Goal: Transaction & Acquisition: Purchase product/service

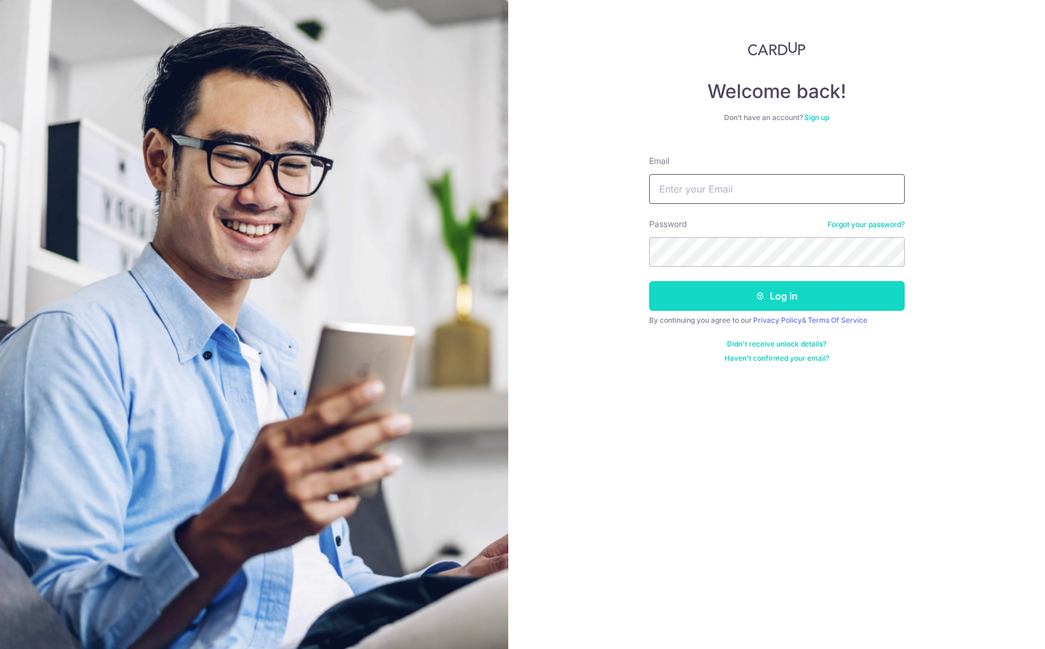
type input "yuanzhe.chen@gmail.com"
click at [737, 296] on button "Log in" at bounding box center [776, 296] width 255 height 30
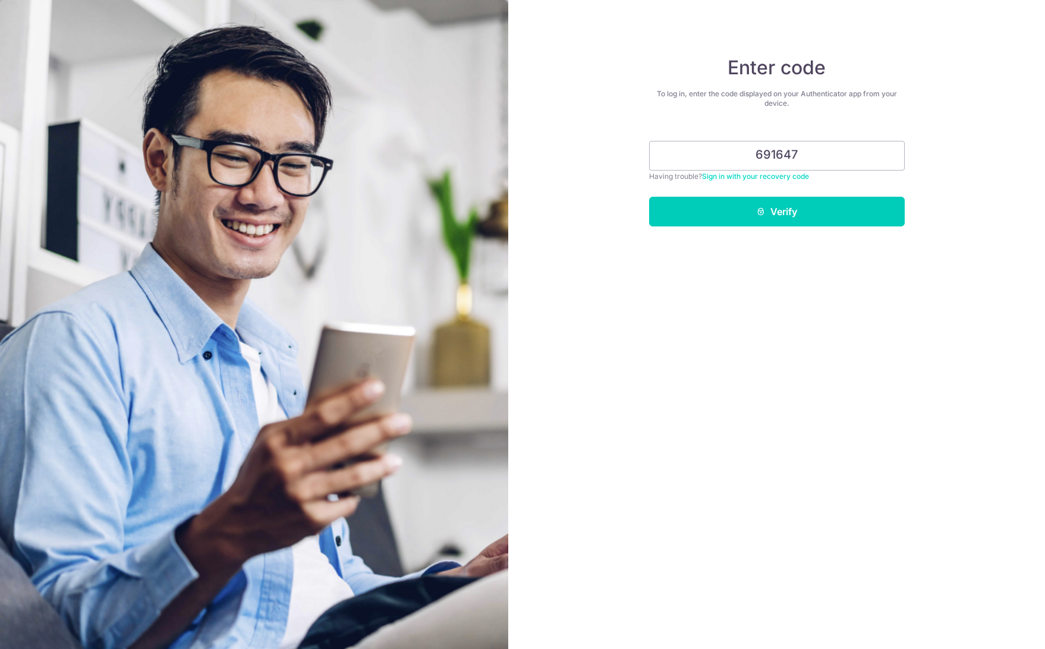
type input "691647"
click at [649, 197] on button "Verify" at bounding box center [776, 212] width 255 height 30
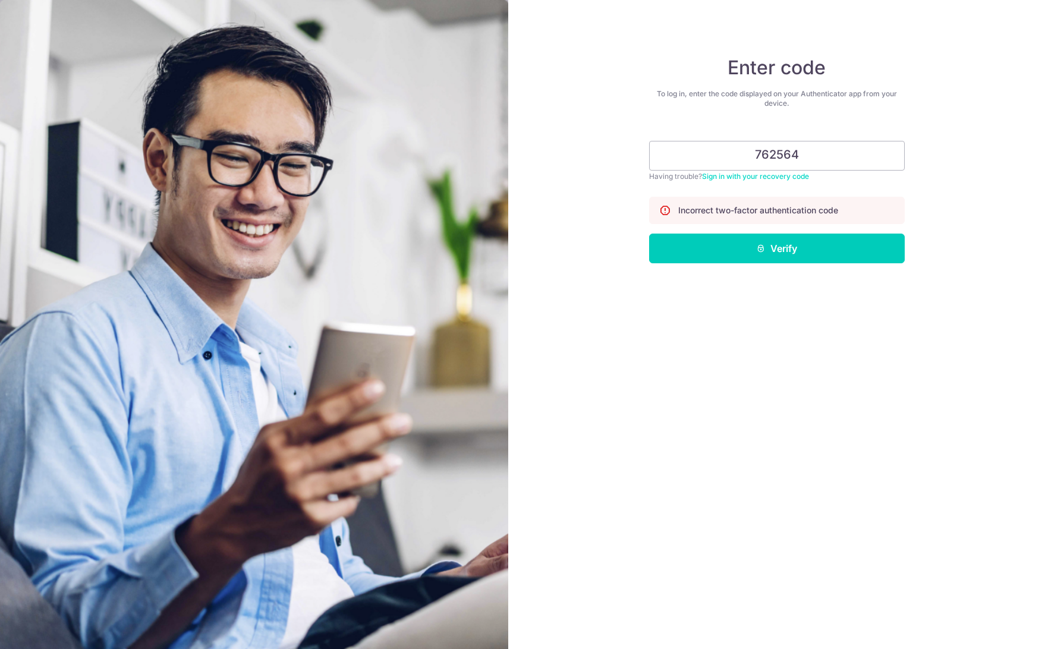
type input "762564"
click at [649, 234] on button "Verify" at bounding box center [776, 249] width 255 height 30
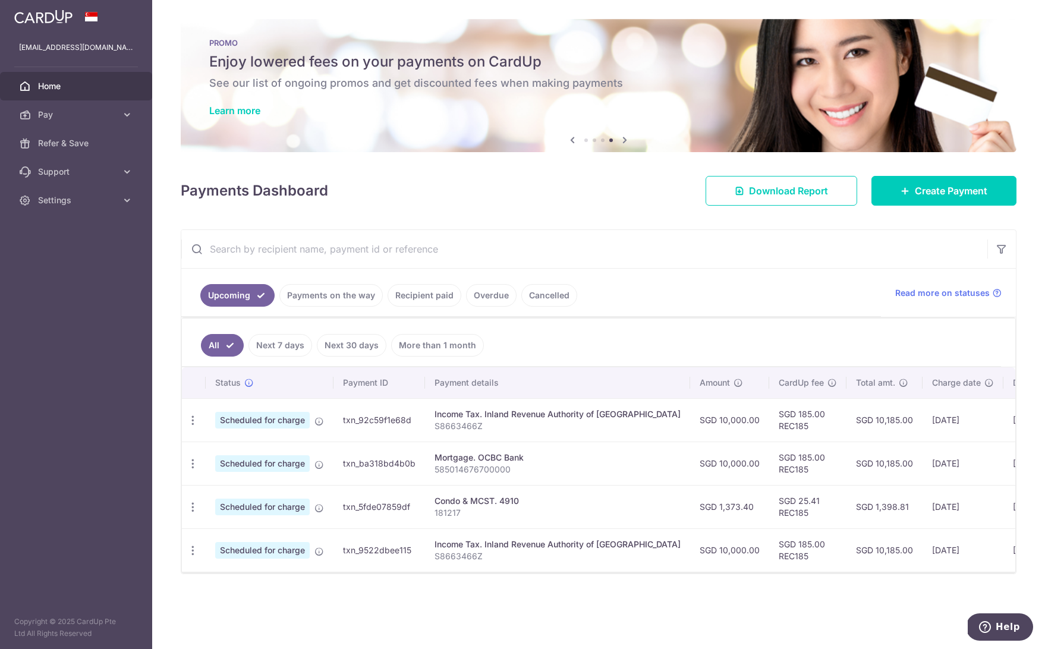
click at [48, 14] on img at bounding box center [43, 17] width 58 height 14
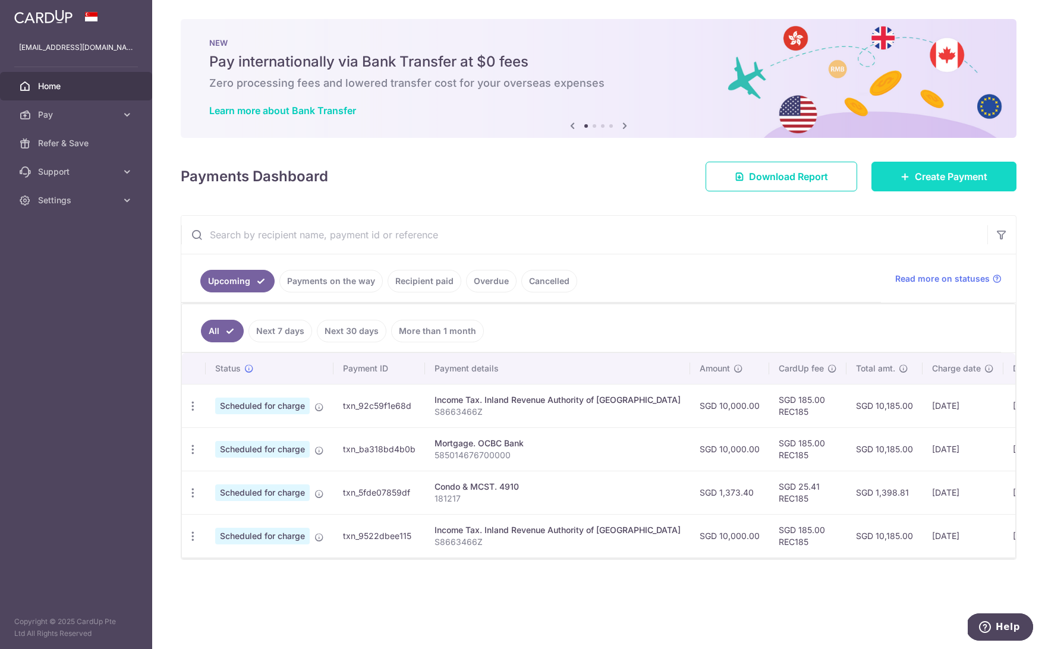
click at [952, 185] on link "Create Payment" at bounding box center [943, 177] width 145 height 30
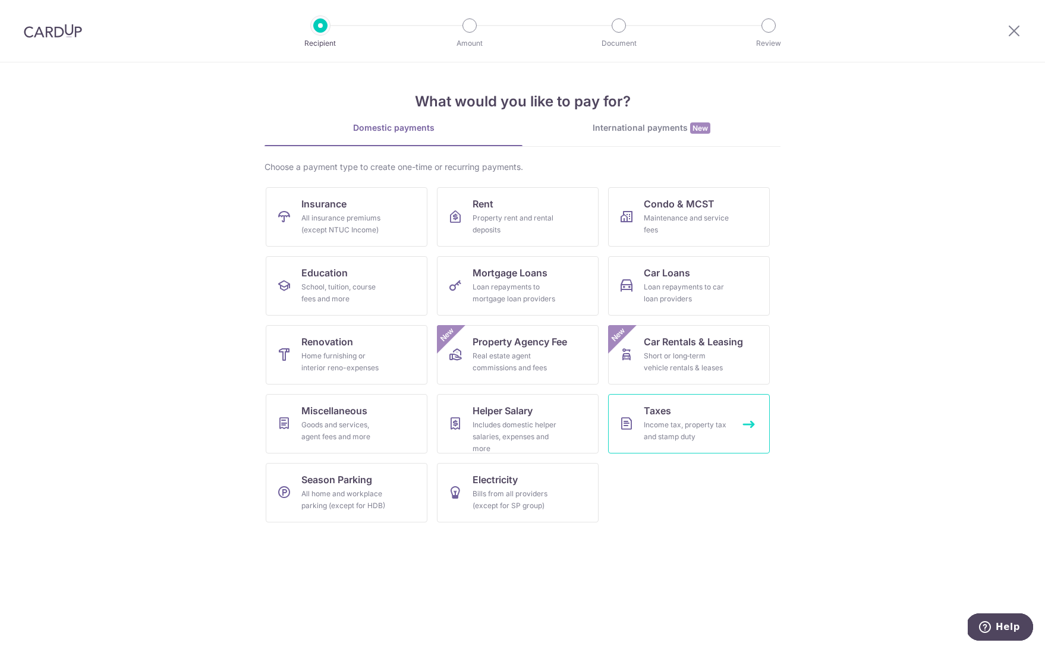
click at [664, 427] on div "Income tax, property tax and stamp duty" at bounding box center [686, 431] width 86 height 24
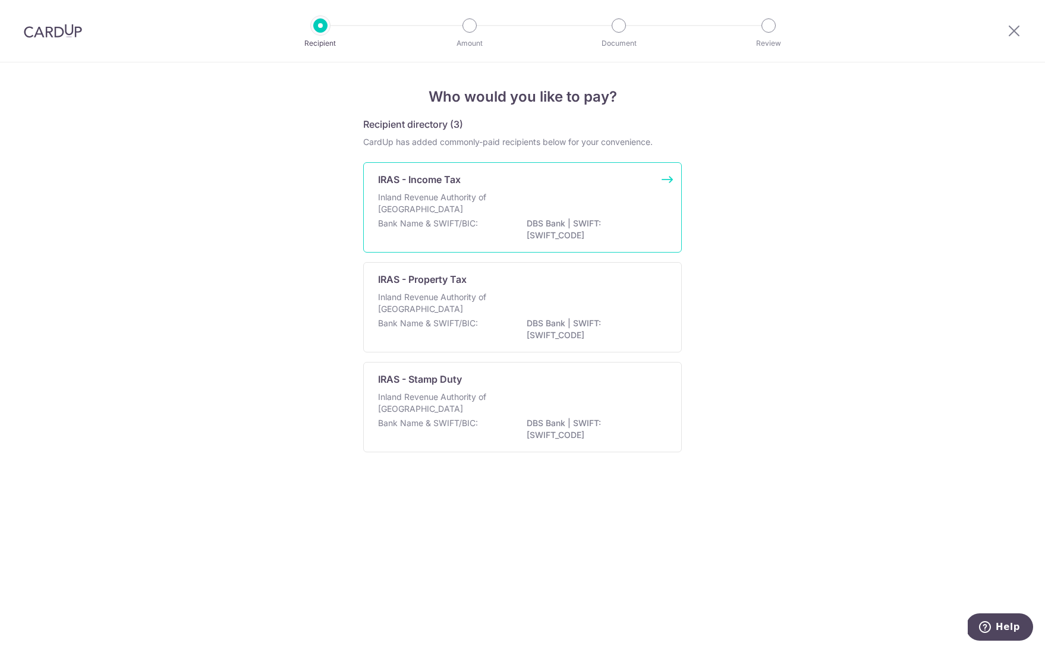
click at [479, 204] on p "Inland Revenue Authority of Singapore" at bounding box center [441, 203] width 126 height 24
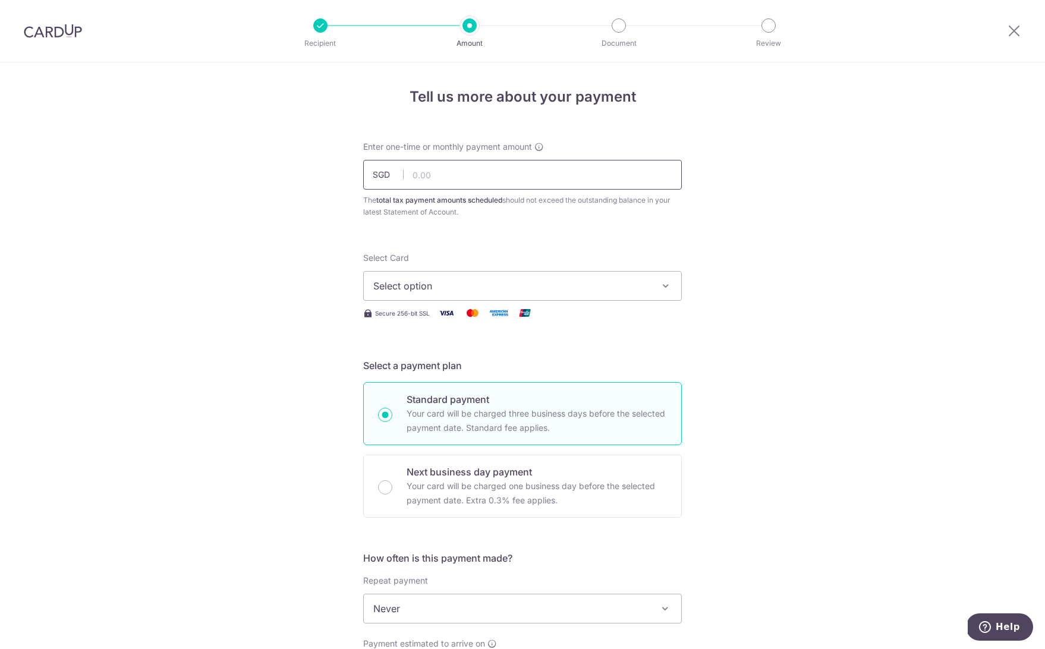
click at [433, 175] on input "text" at bounding box center [522, 175] width 318 height 30
type input "20,500.00"
click at [444, 288] on span "Select option" at bounding box center [511, 286] width 277 height 14
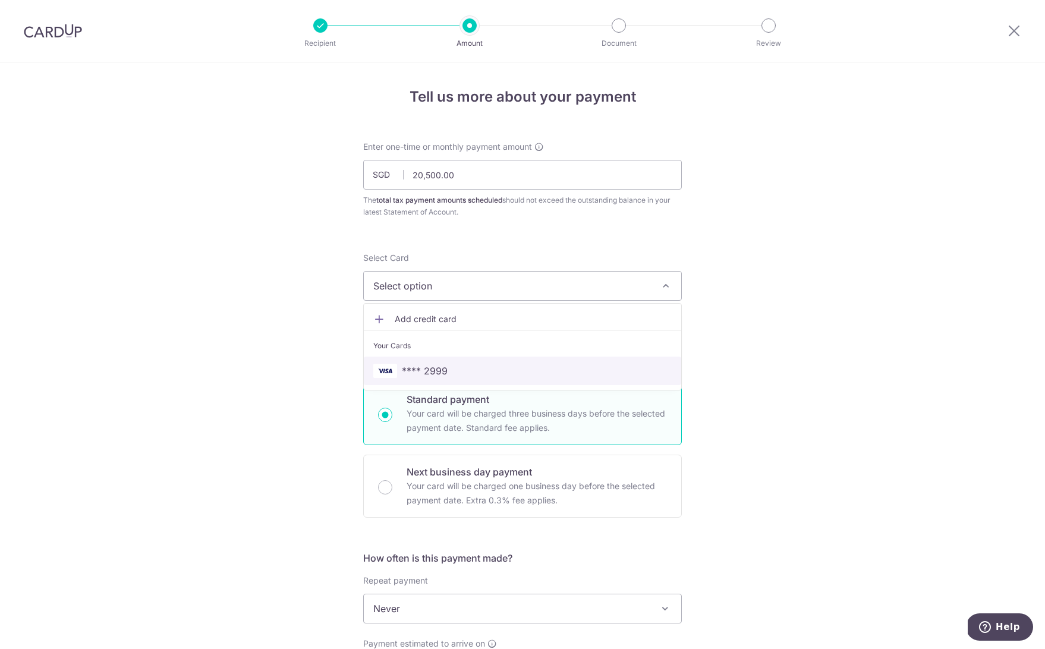
click at [436, 365] on span "**** 2999" at bounding box center [425, 371] width 46 height 14
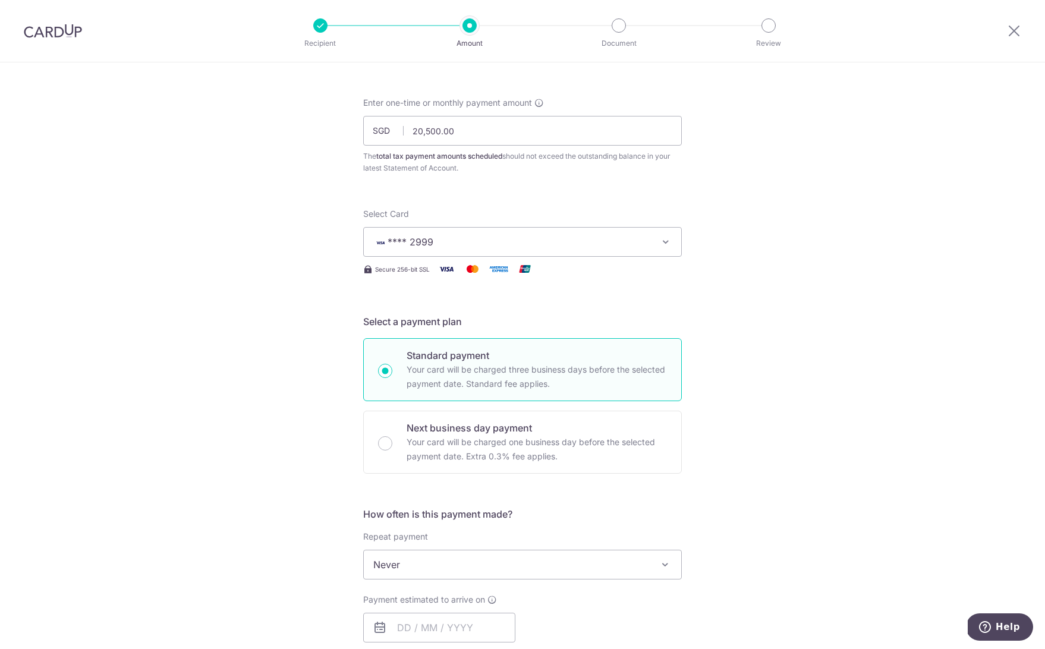
scroll to position [119, 0]
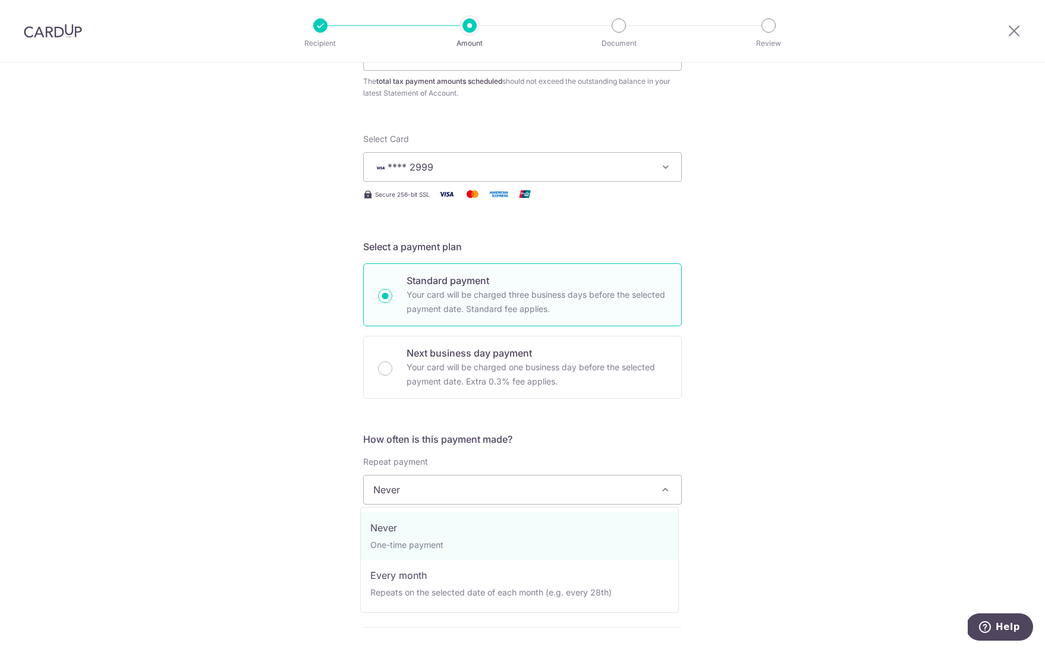
click at [408, 494] on span "Never" at bounding box center [522, 489] width 317 height 29
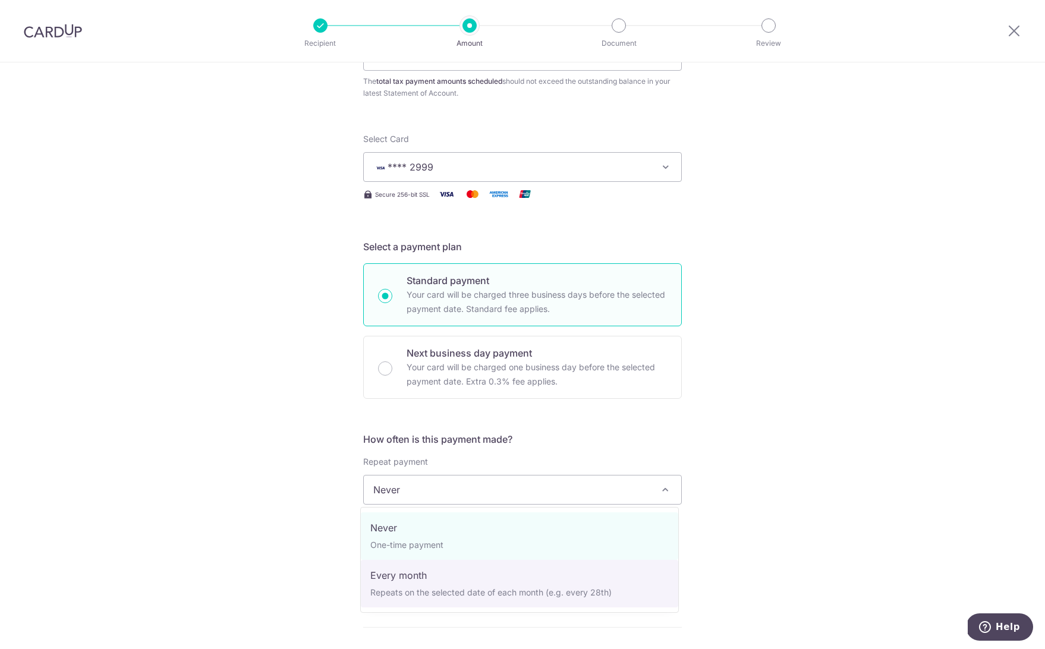
select select "3"
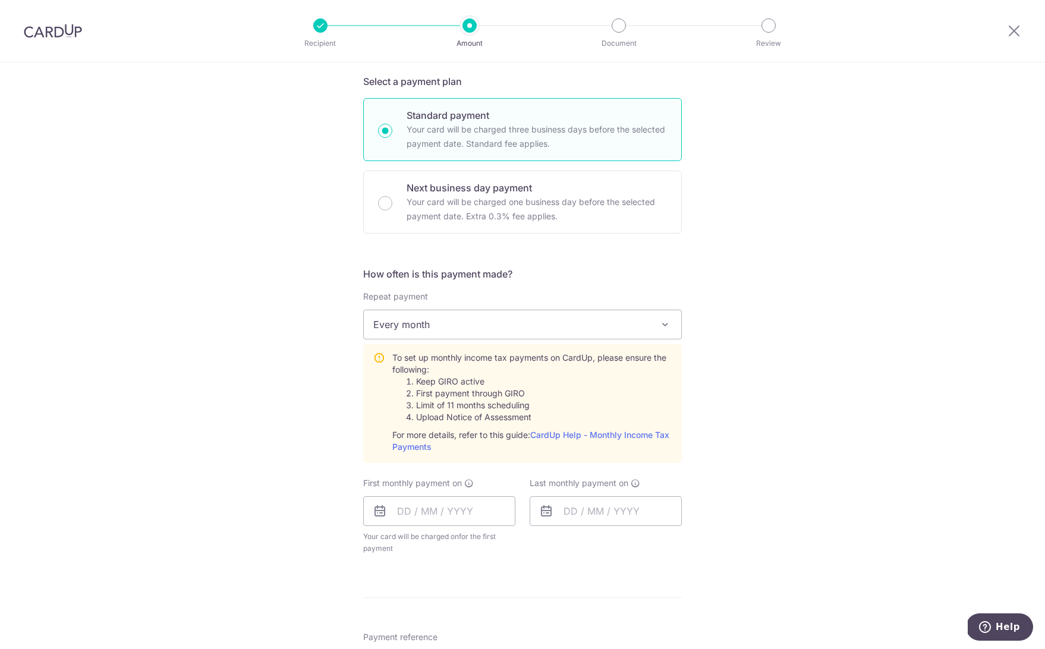
scroll to position [297, 0]
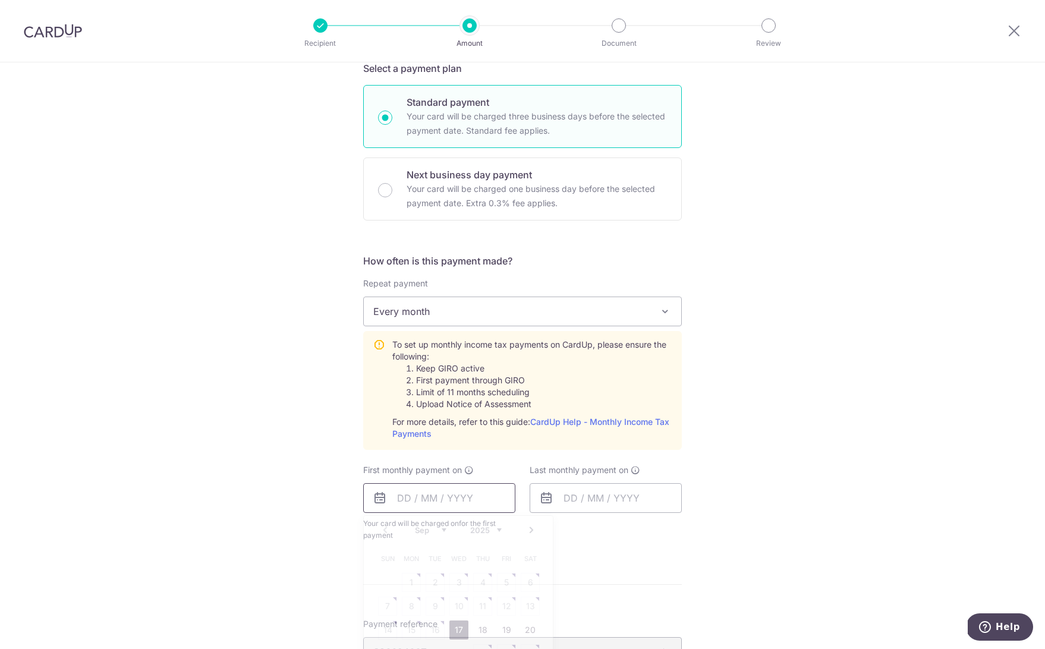
click at [410, 500] on input "text" at bounding box center [439, 498] width 152 height 30
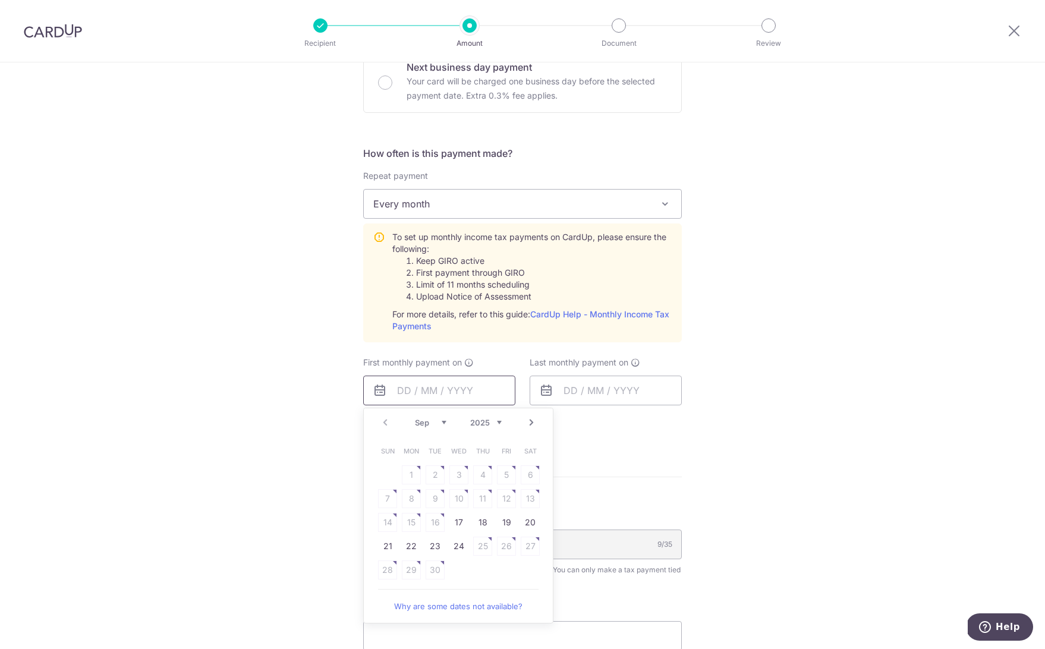
scroll to position [416, 0]
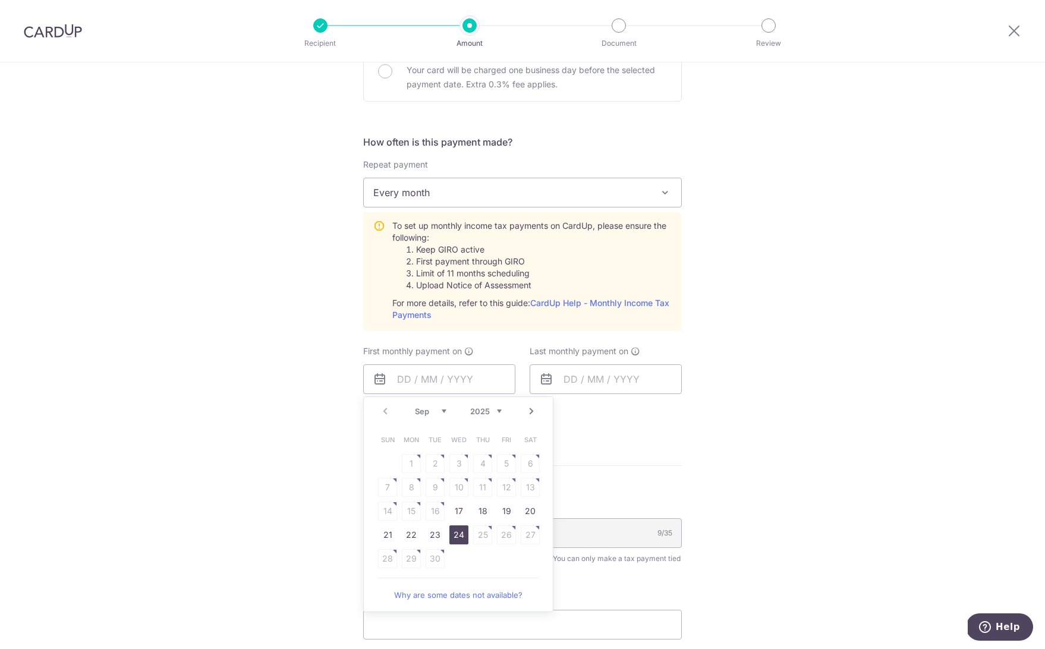
click at [458, 535] on link "24" at bounding box center [458, 534] width 19 height 19
type input "[DATE]"
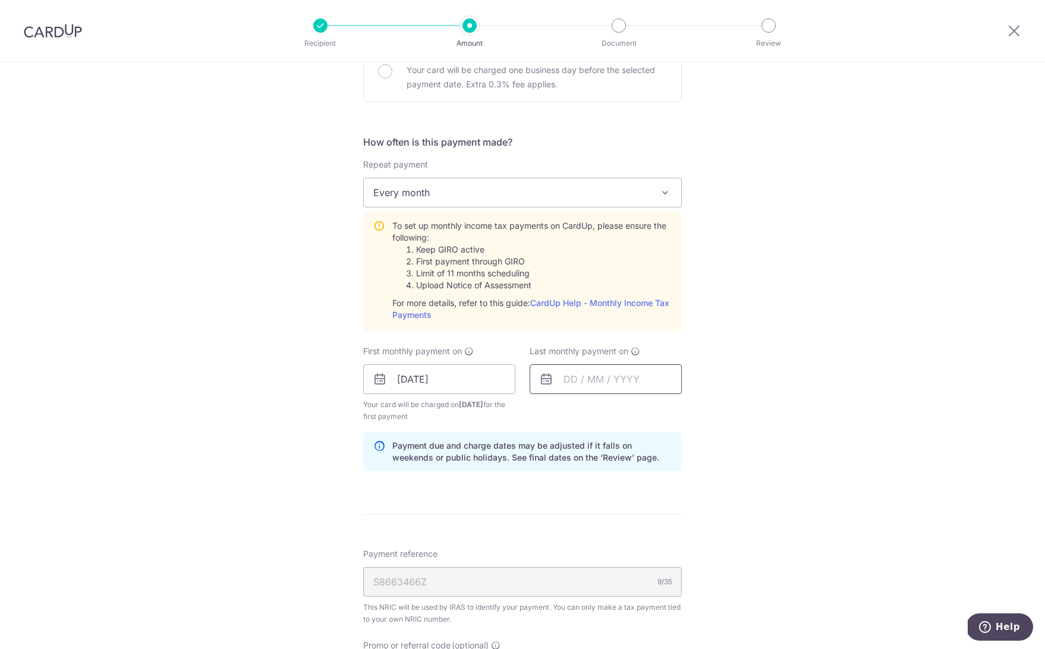
click at [595, 385] on input "text" at bounding box center [605, 379] width 152 height 30
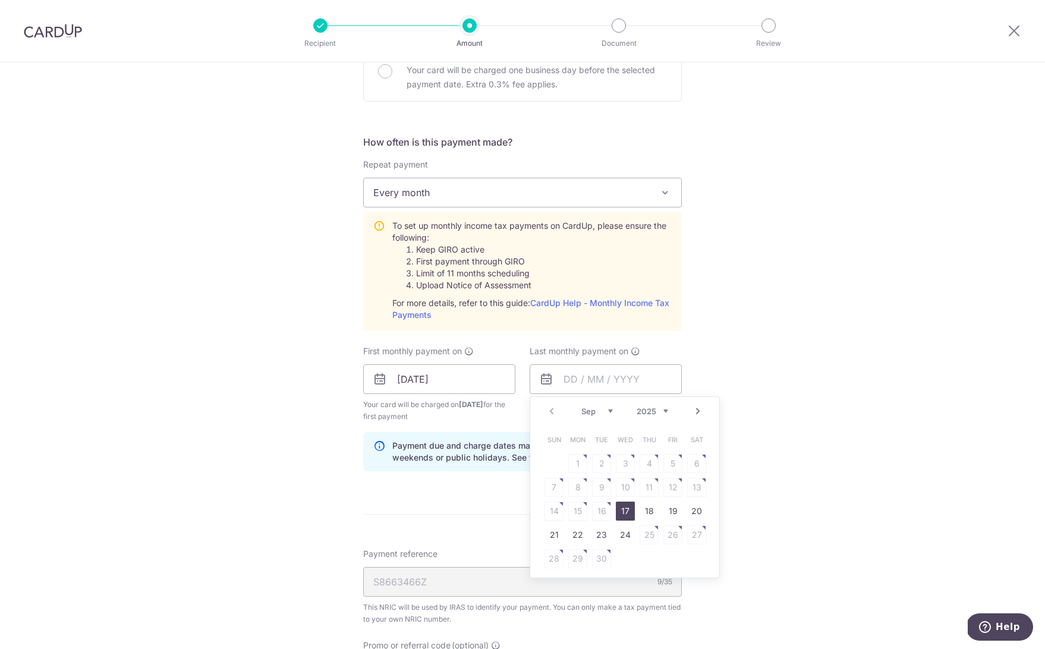
click at [696, 412] on link "Next" at bounding box center [697, 411] width 14 height 14
click at [574, 561] on link "27" at bounding box center [577, 558] width 19 height 19
type input "27/10/2025"
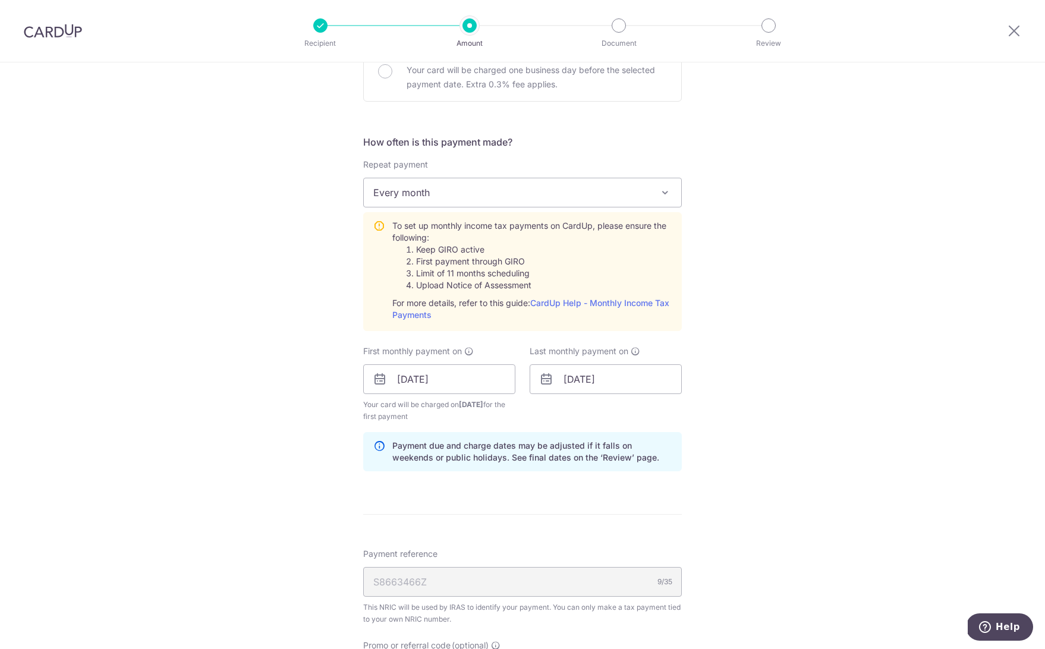
click at [417, 581] on div "S8663466Z 9/35" at bounding box center [522, 582] width 318 height 30
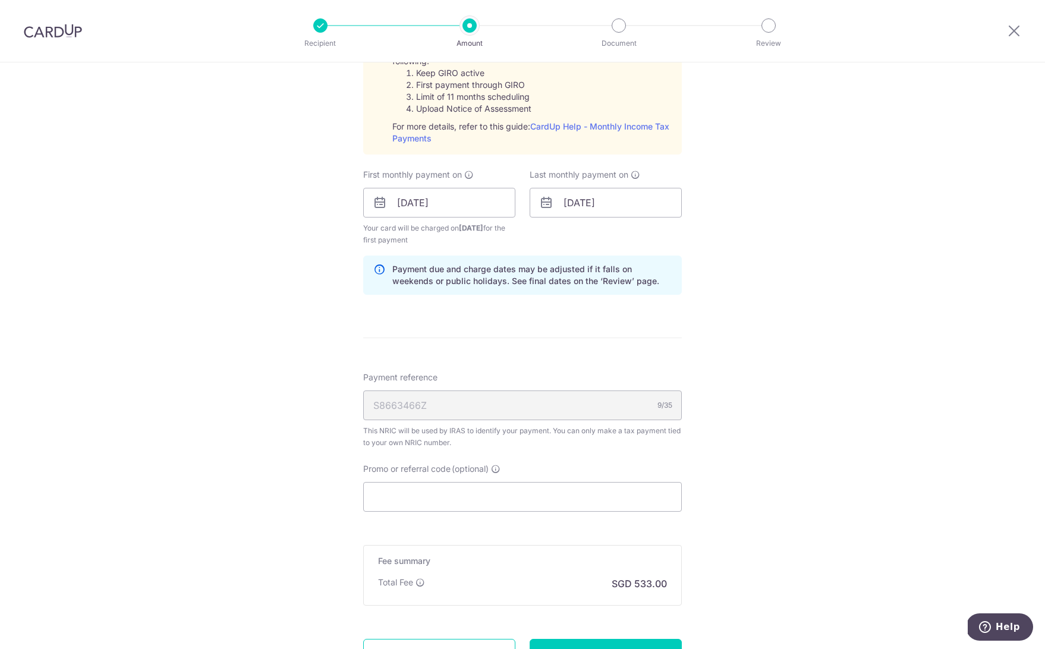
scroll to position [594, 0]
click at [400, 492] on input "Promo or referral code (optional)" at bounding box center [522, 495] width 318 height 30
paste input "VTAX25R"
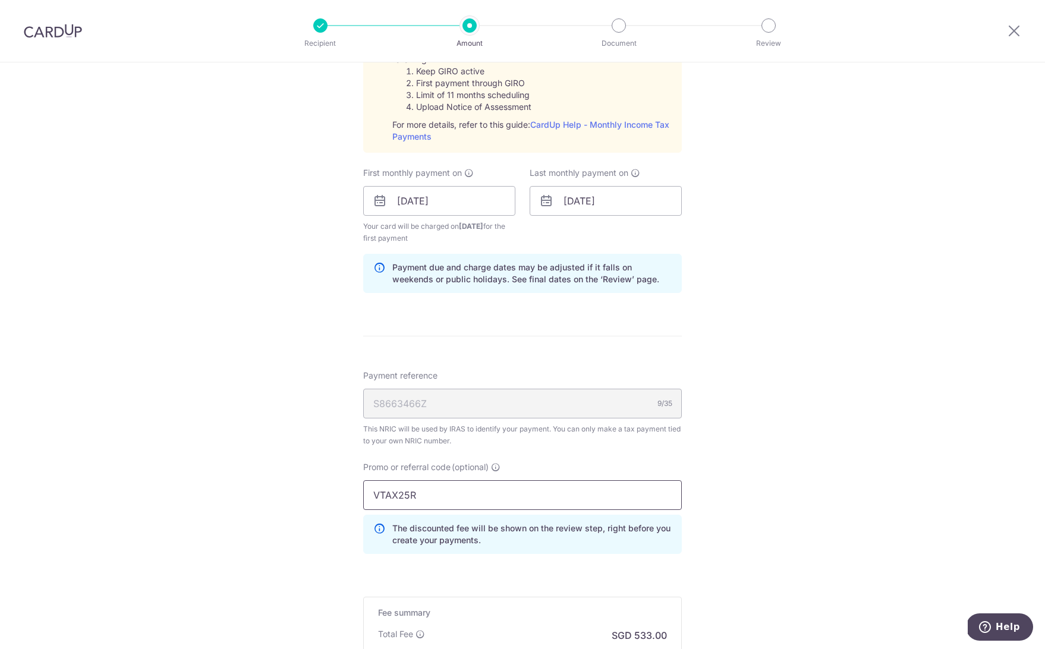
type input "VTAX25R"
click at [299, 535] on div "Tell us more about your payment Enter one-time or monthly payment amount SGD 20…" at bounding box center [522, 138] width 1045 height 1341
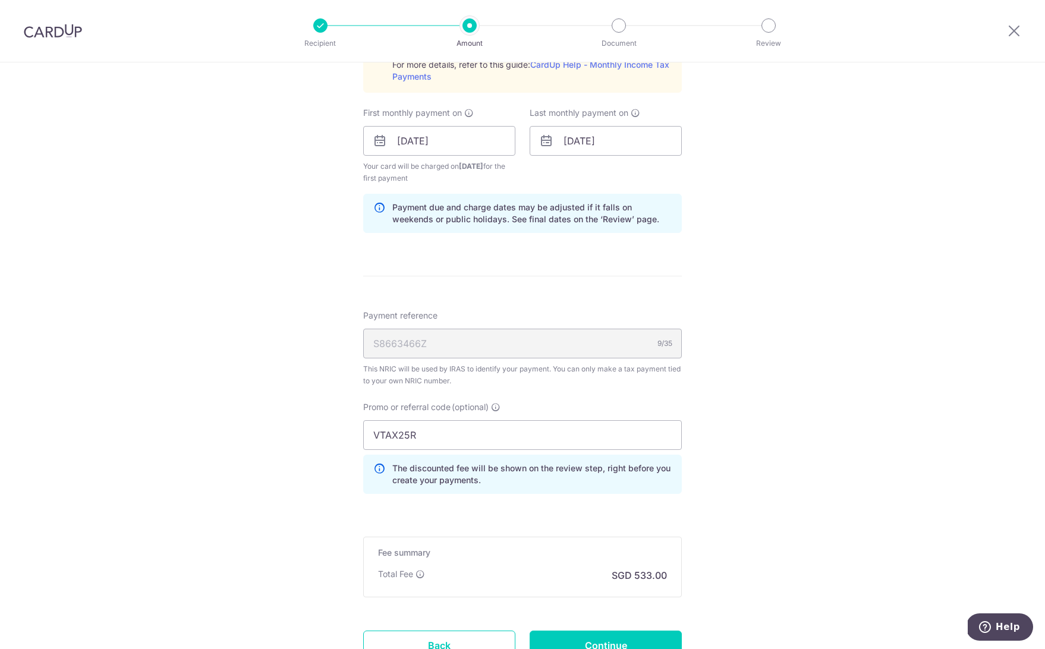
scroll to position [755, 0]
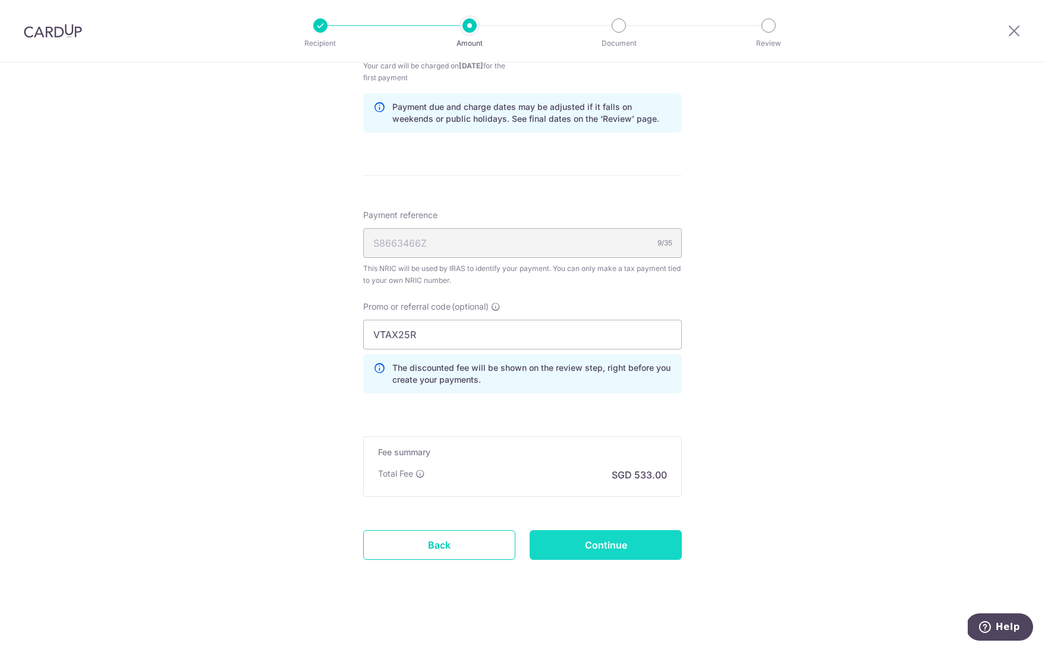
click at [600, 551] on input "Continue" at bounding box center [605, 545] width 152 height 30
type input "Create Schedule"
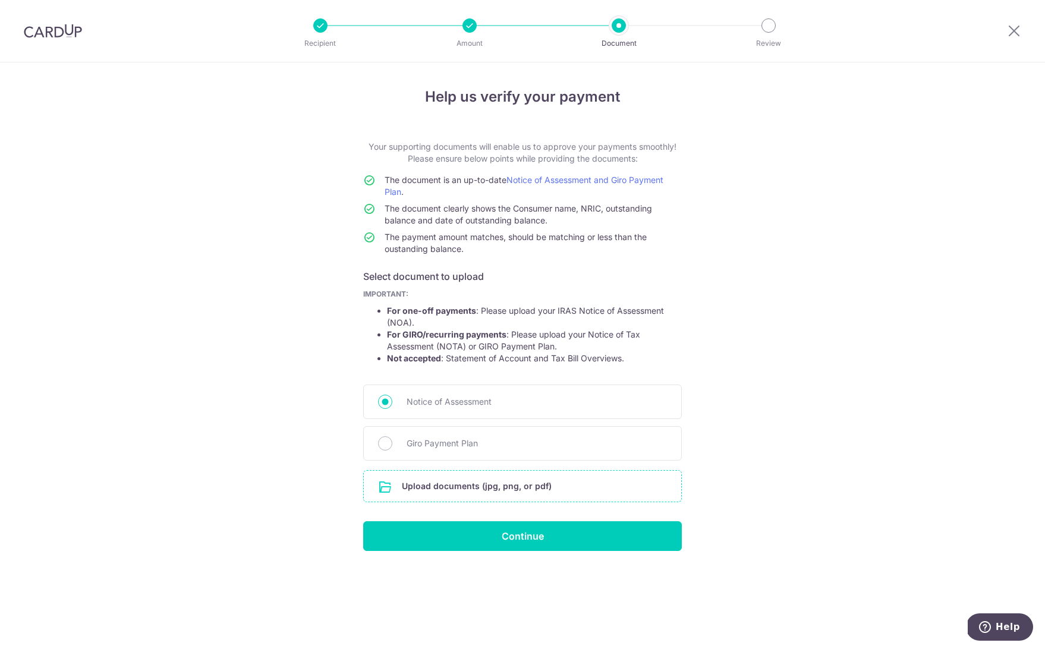
click at [482, 496] on input "file" at bounding box center [522, 486] width 317 height 31
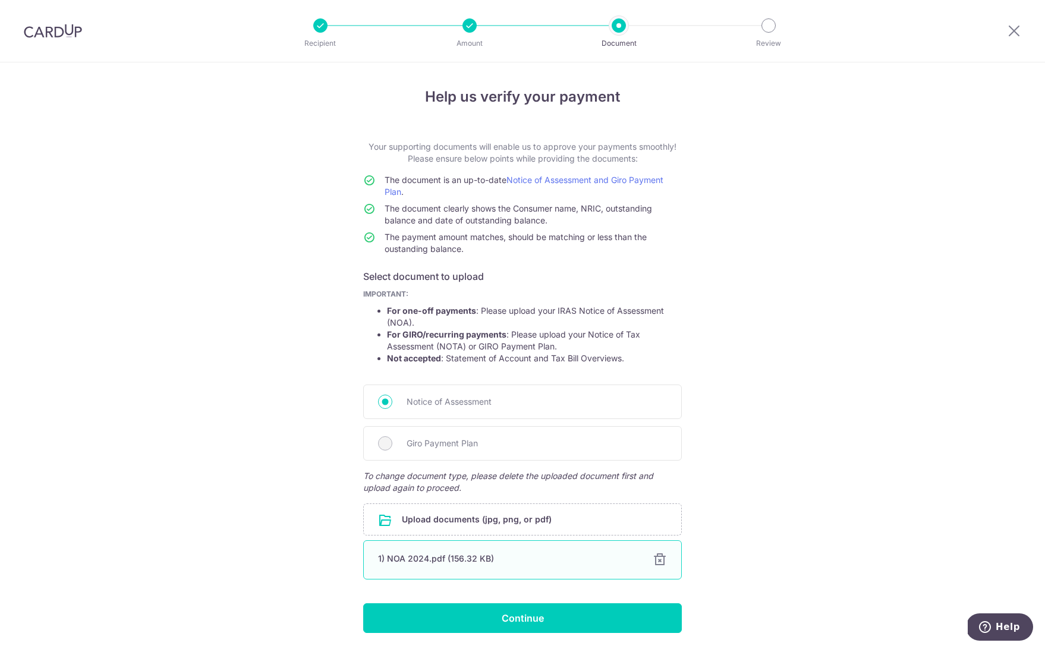
click at [441, 561] on div "1) NOA 2024.pdf (156.32 KB)" at bounding box center [508, 559] width 260 height 12
click at [660, 561] on div at bounding box center [659, 560] width 14 height 14
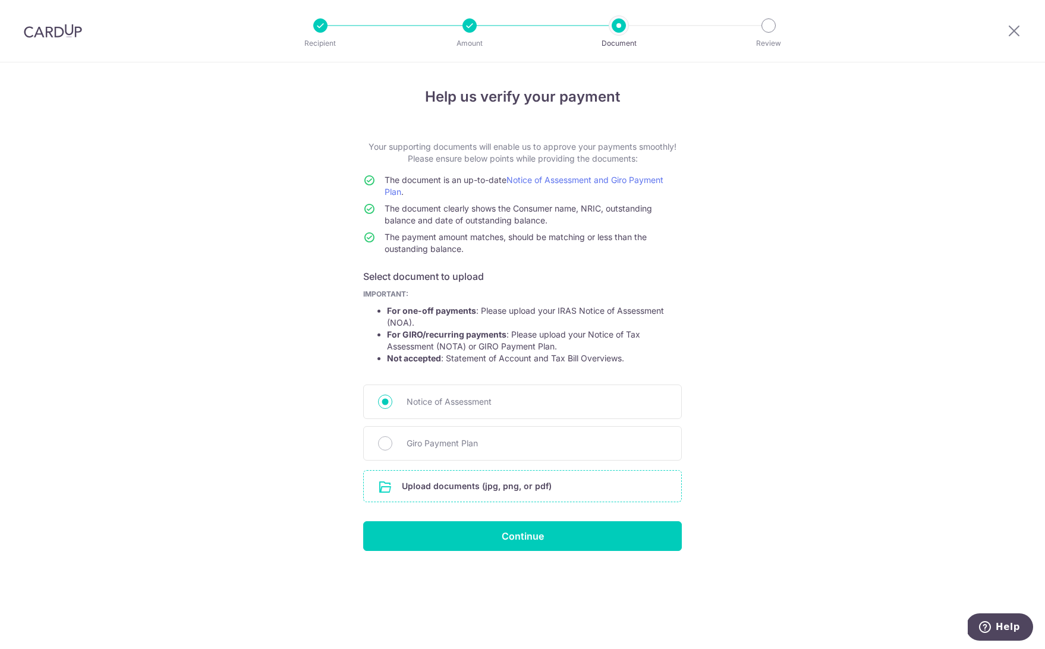
click at [457, 490] on input "file" at bounding box center [522, 486] width 317 height 31
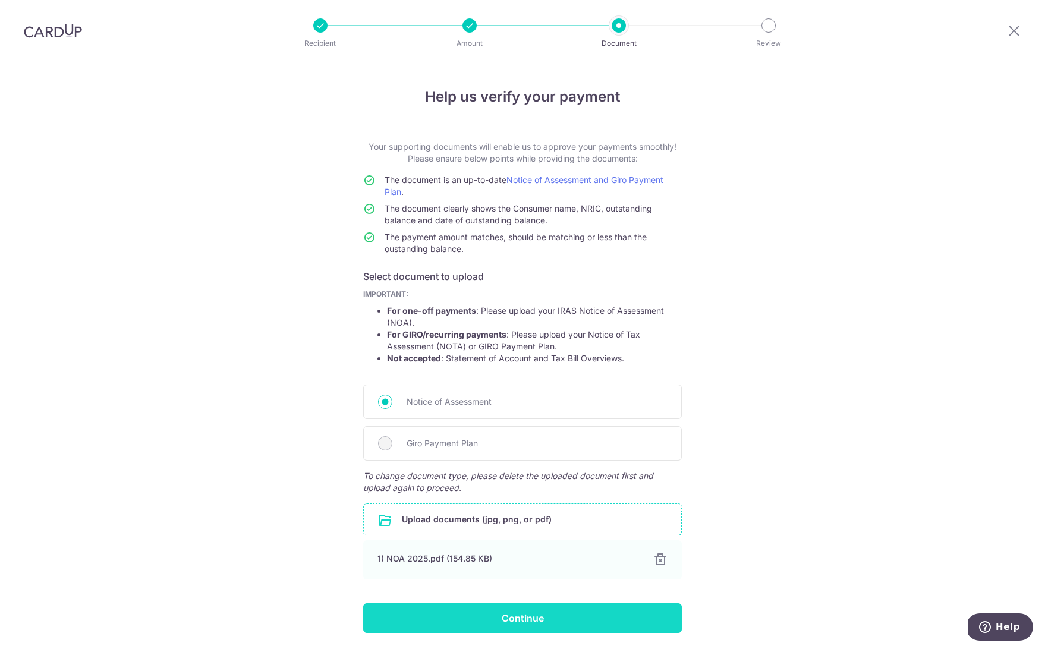
click at [487, 620] on input "Continue" at bounding box center [522, 618] width 318 height 30
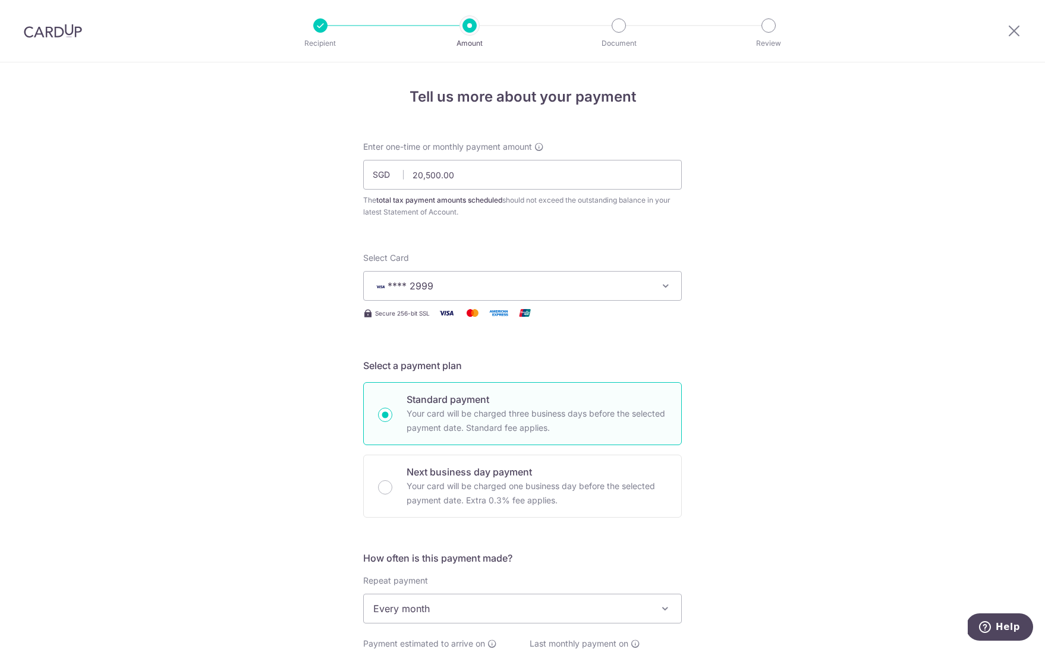
scroll to position [238, 0]
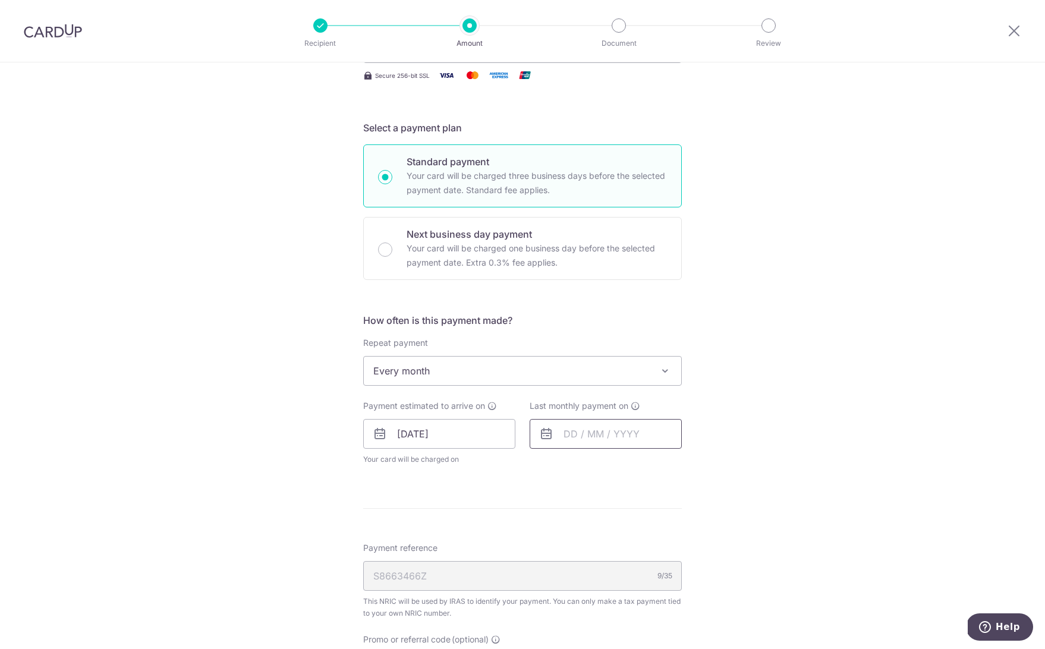
click at [584, 441] on input "text" at bounding box center [605, 434] width 152 height 30
click at [696, 462] on link "Next" at bounding box center [697, 466] width 14 height 14
click at [649, 591] on link "25" at bounding box center [648, 589] width 19 height 19
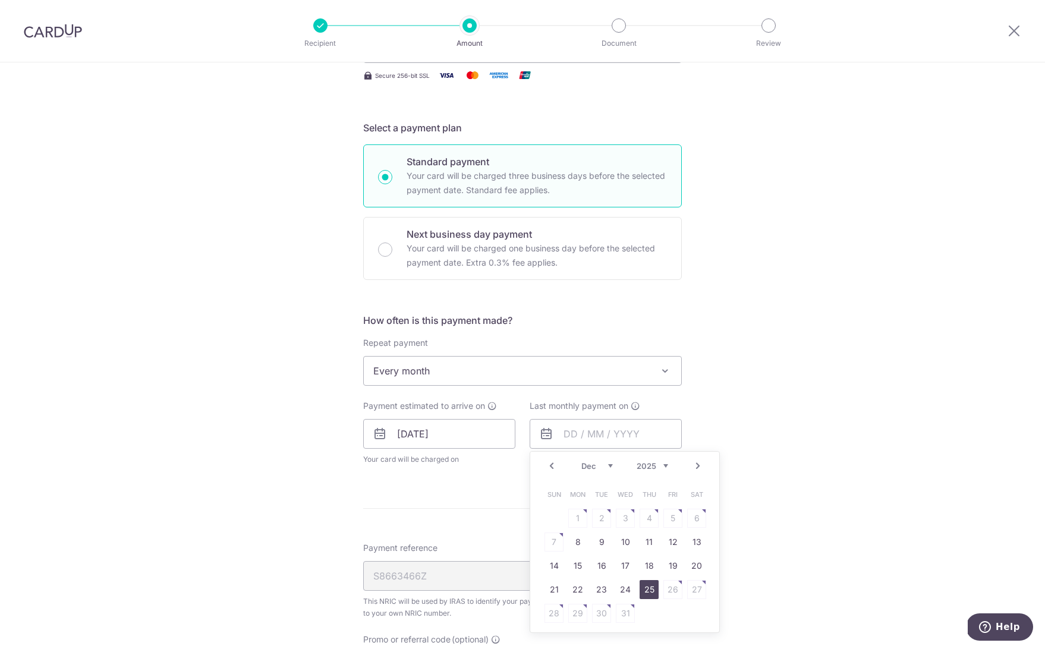
type input "[DATE]"
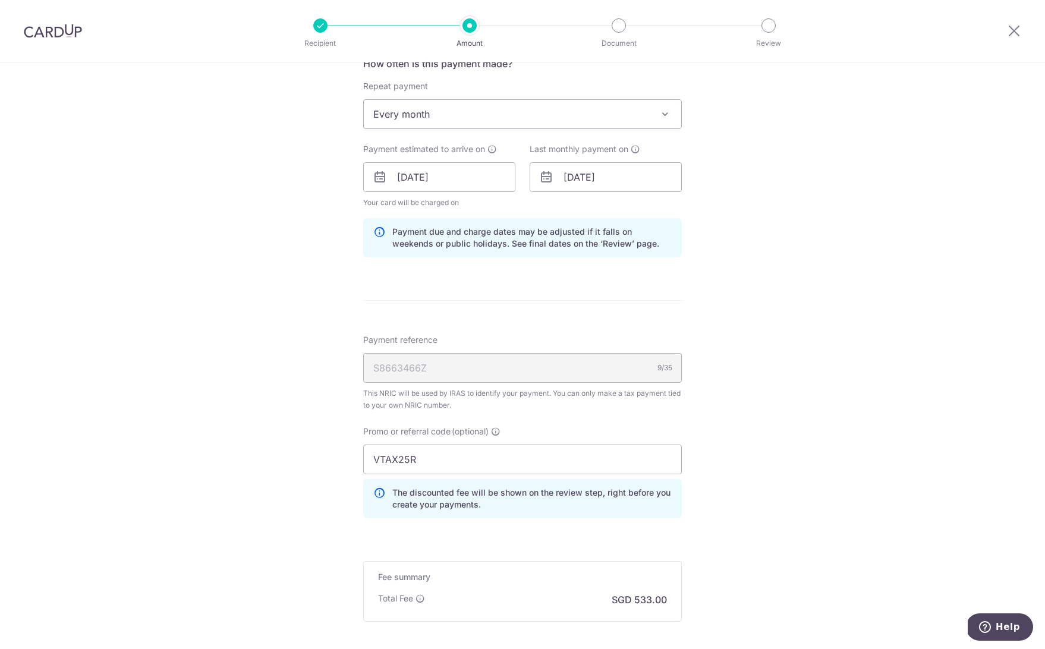
scroll to position [594, 0]
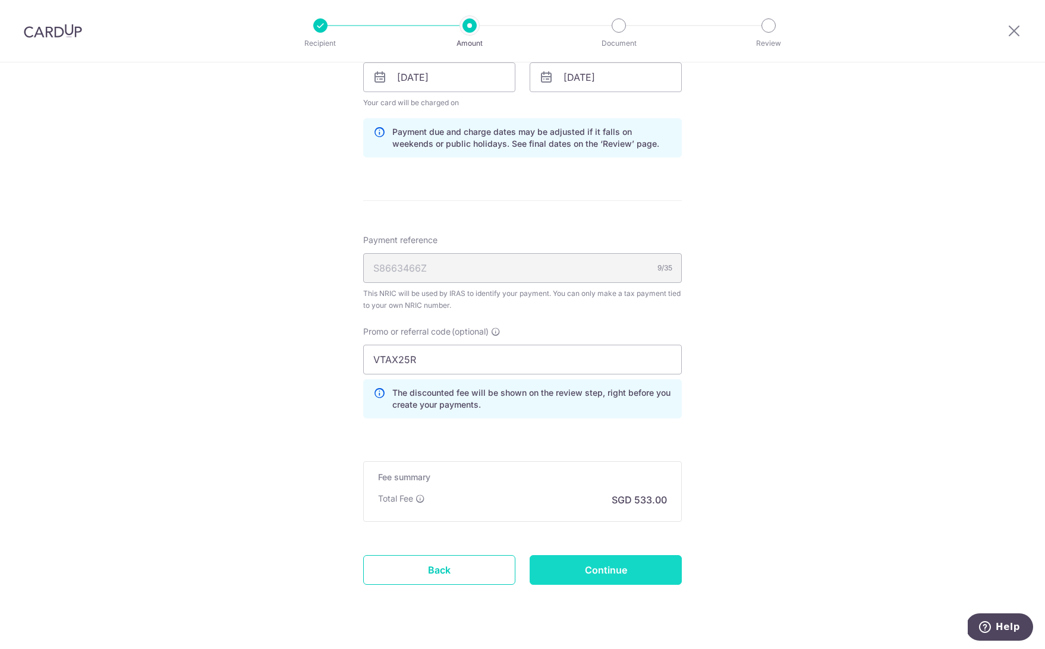
click at [575, 564] on input "Continue" at bounding box center [605, 570] width 152 height 30
type input "Update Schedule"
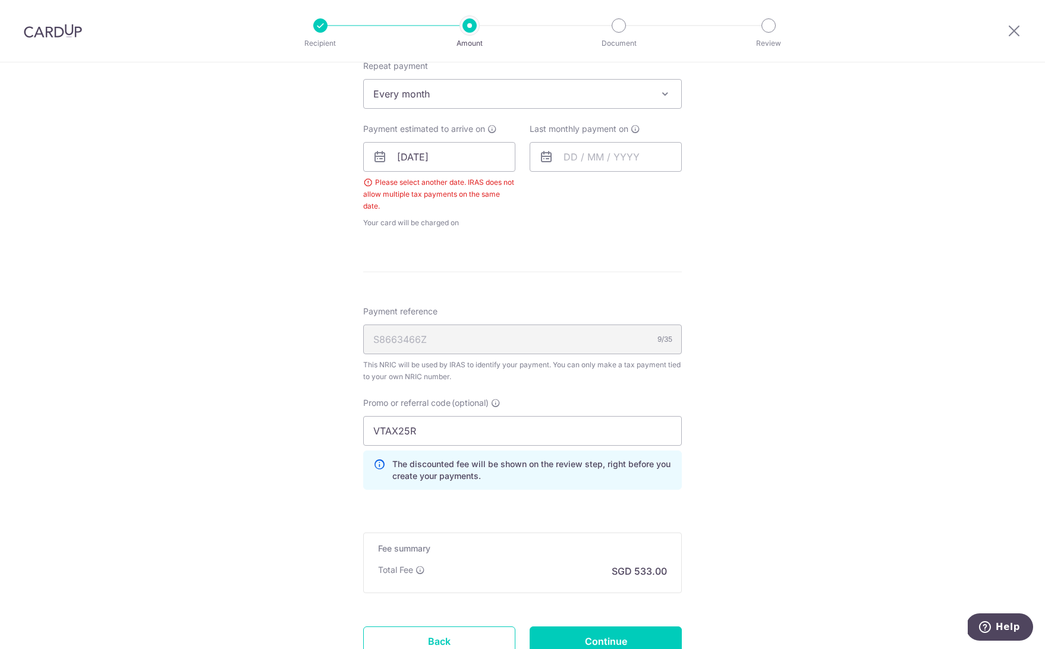
scroll to position [373, 0]
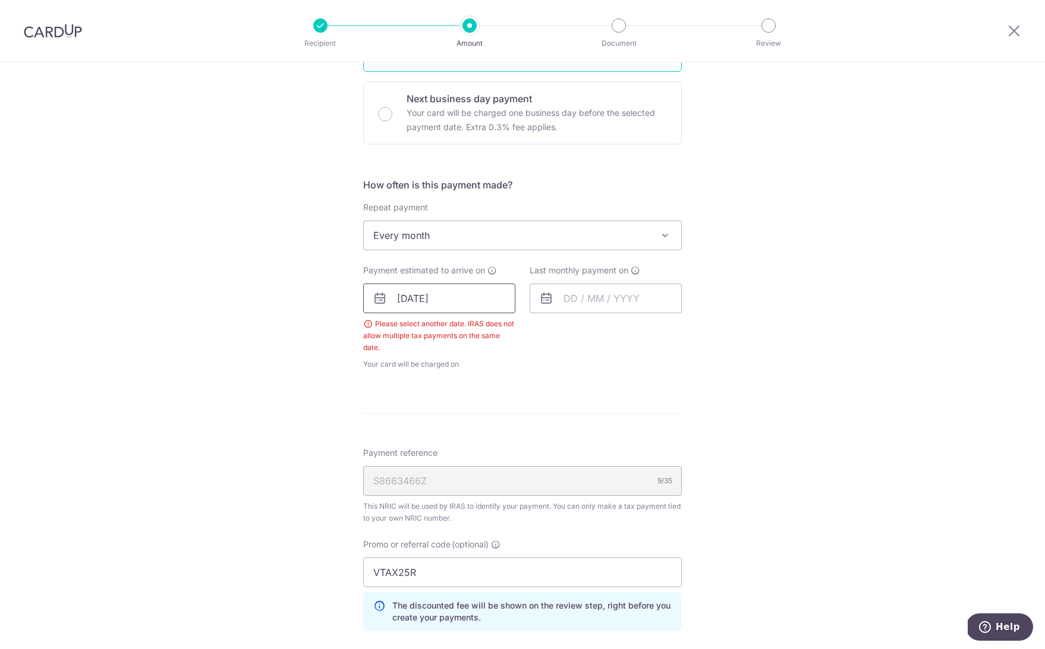
click at [422, 298] on input "[DATE]" at bounding box center [439, 298] width 152 height 30
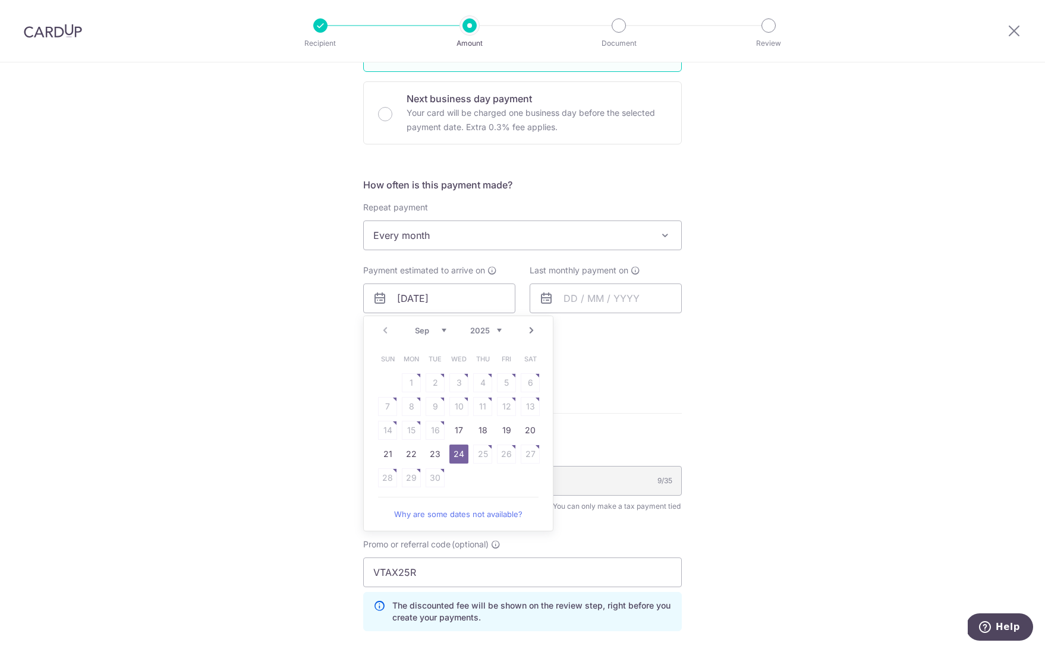
click at [458, 453] on link "24" at bounding box center [458, 453] width 19 height 19
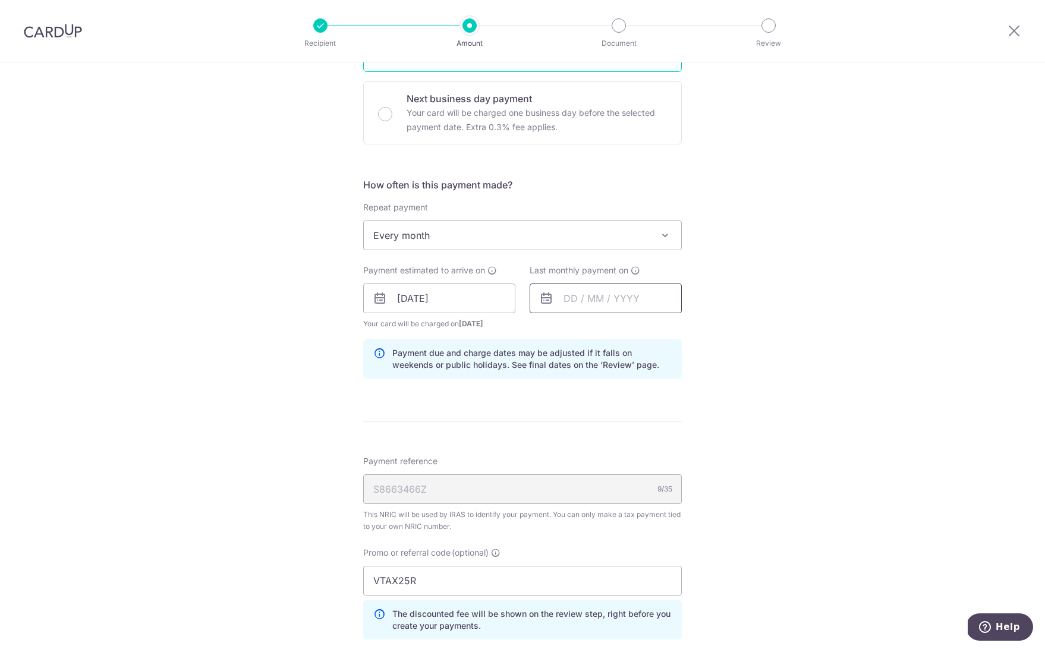
click at [582, 301] on input "text" at bounding box center [605, 298] width 152 height 30
click at [699, 331] on link "Next" at bounding box center [697, 330] width 14 height 14
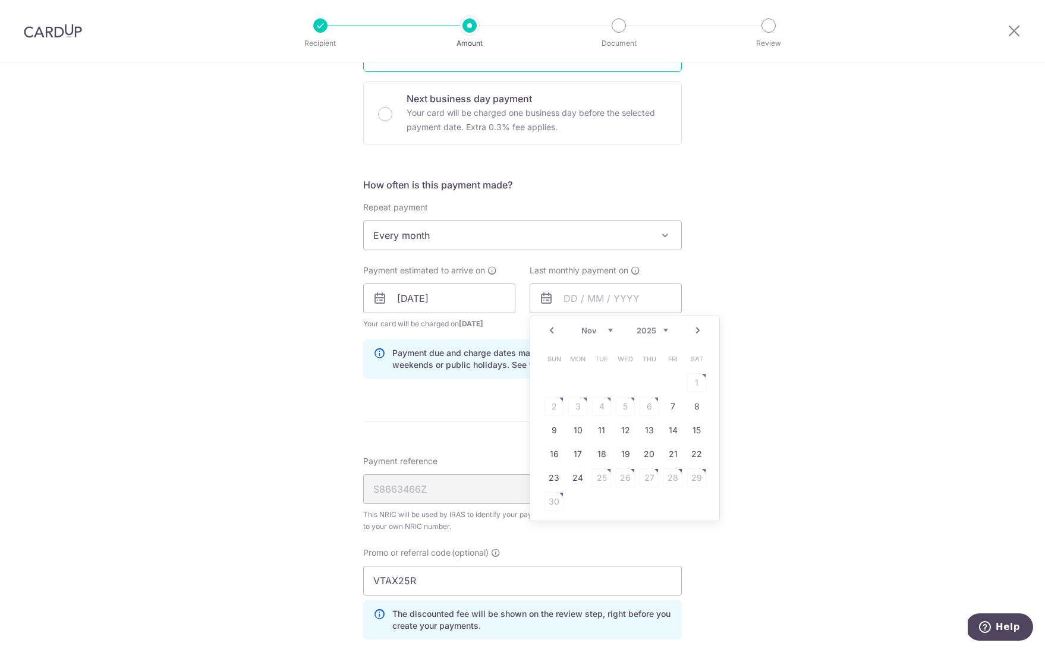
click at [699, 331] on link "Next" at bounding box center [697, 330] width 14 height 14
click at [648, 457] on link "25" at bounding box center [648, 453] width 19 height 19
type input "25/12/2025"
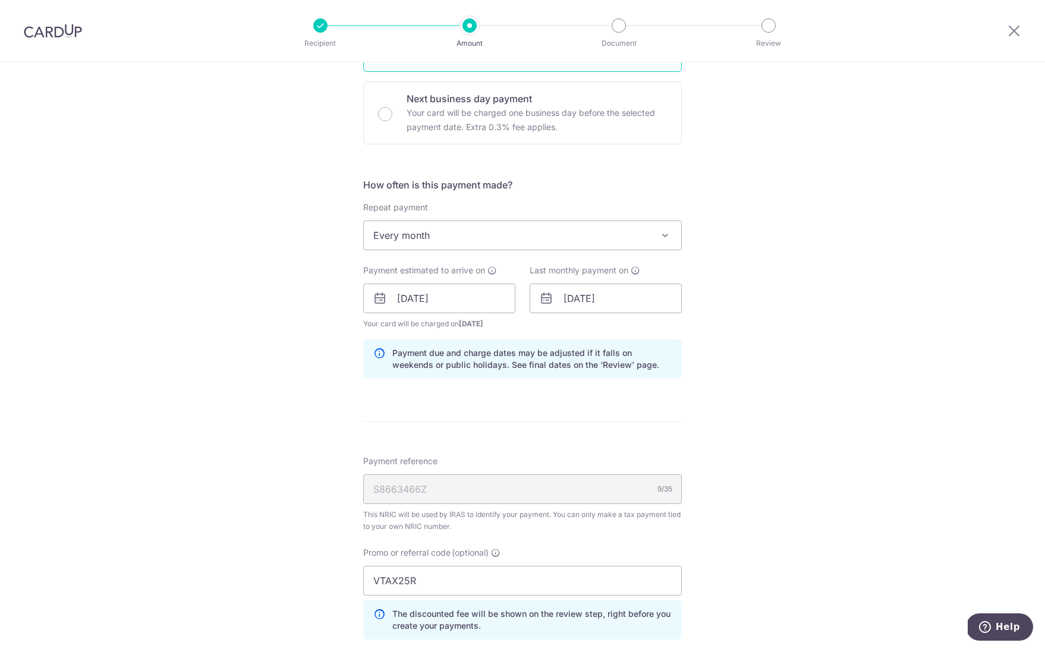
click at [762, 398] on div "Tell us more about your payment Enter one-time or monthly payment amount SGD 20…" at bounding box center [522, 292] width 1045 height 1206
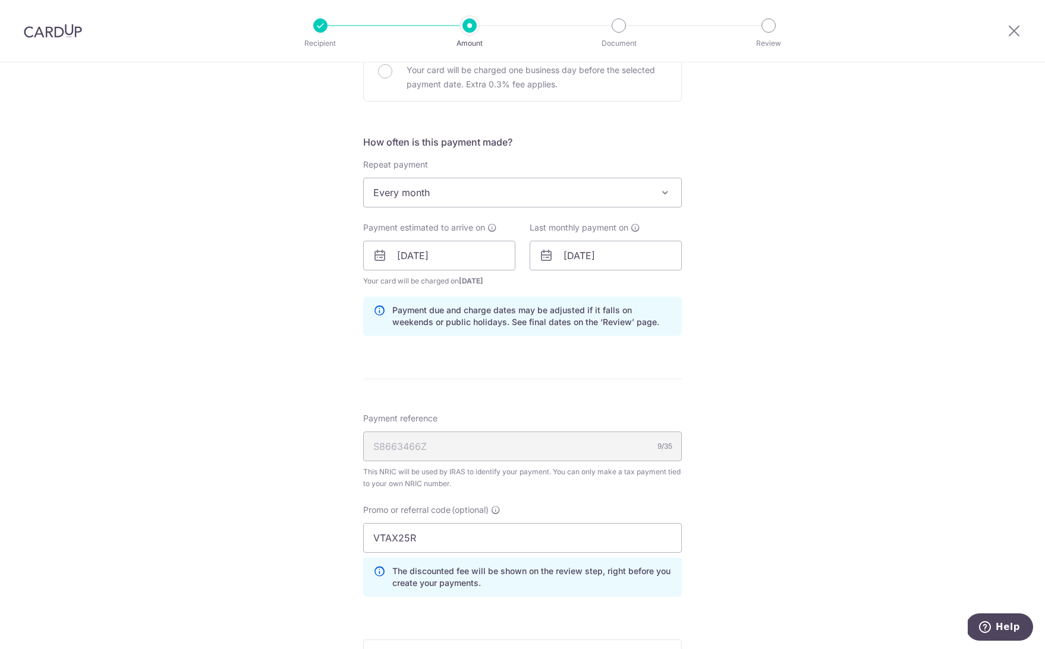
scroll to position [619, 0]
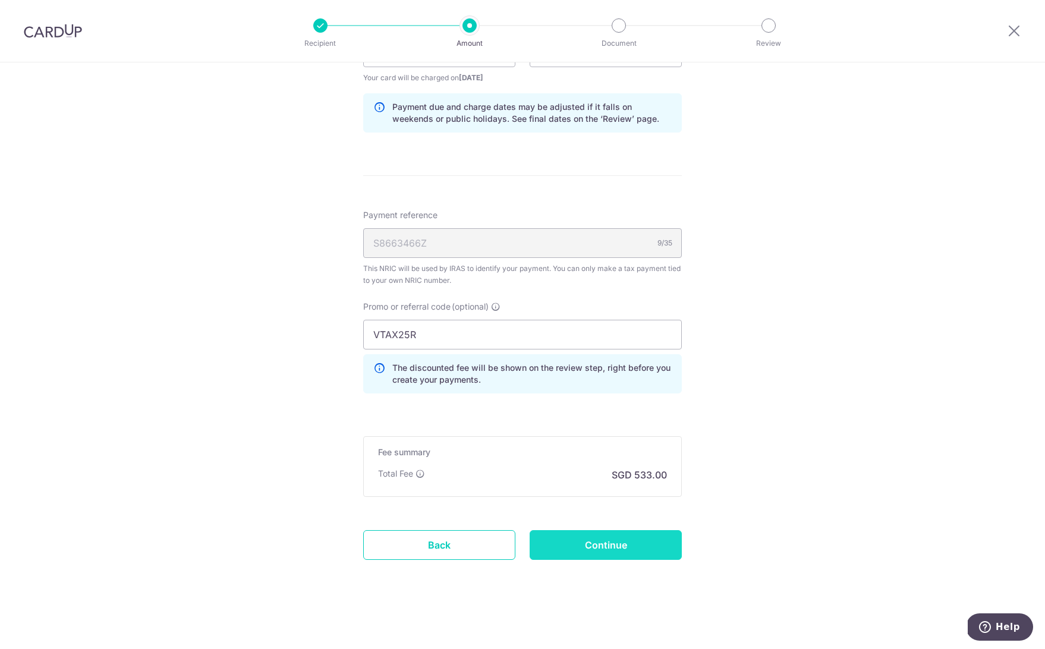
click at [595, 545] on input "Continue" at bounding box center [605, 545] width 152 height 30
type input "Update Schedule"
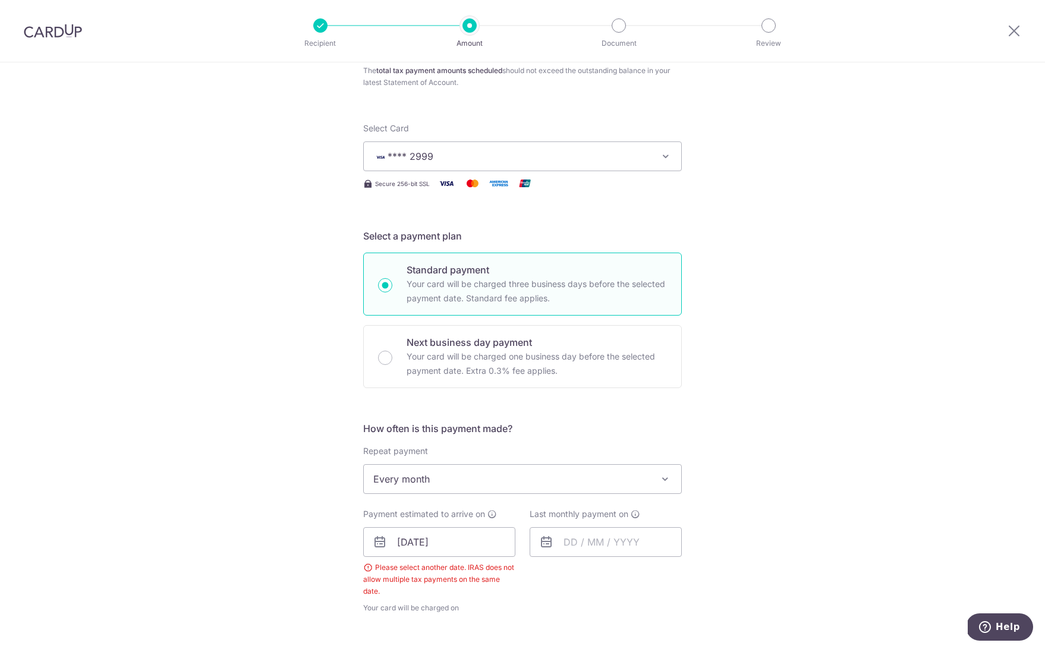
scroll to position [195, 0]
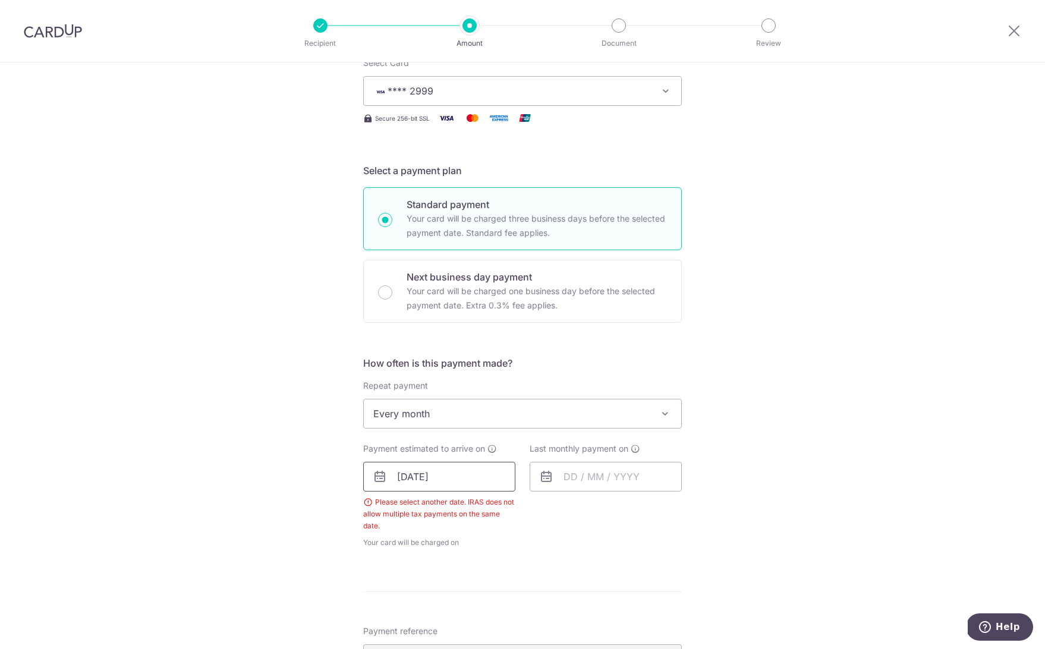
click at [423, 474] on input "[DATE]" at bounding box center [439, 477] width 152 height 30
click at [431, 630] on link "23" at bounding box center [434, 632] width 19 height 19
type input "[DATE]"
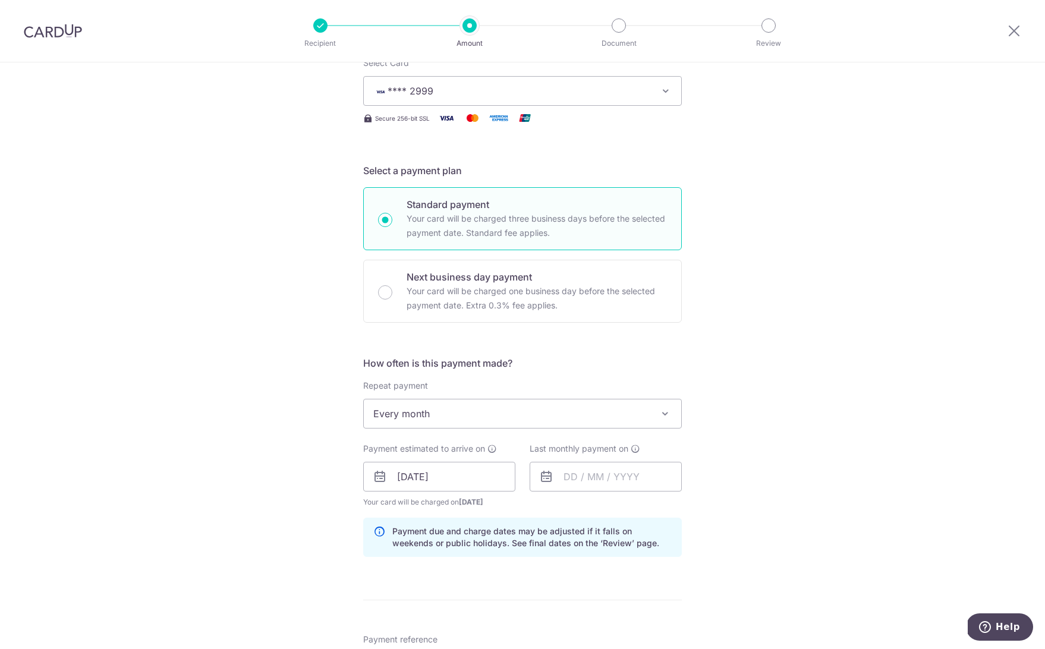
click at [777, 505] on div "Tell us more about your payment Enter one-time or monthly payment amount SGD 20…" at bounding box center [522, 471] width 1045 height 1206
click at [583, 474] on input "text" at bounding box center [605, 477] width 152 height 30
click at [698, 505] on link "Next" at bounding box center [697, 508] width 14 height 14
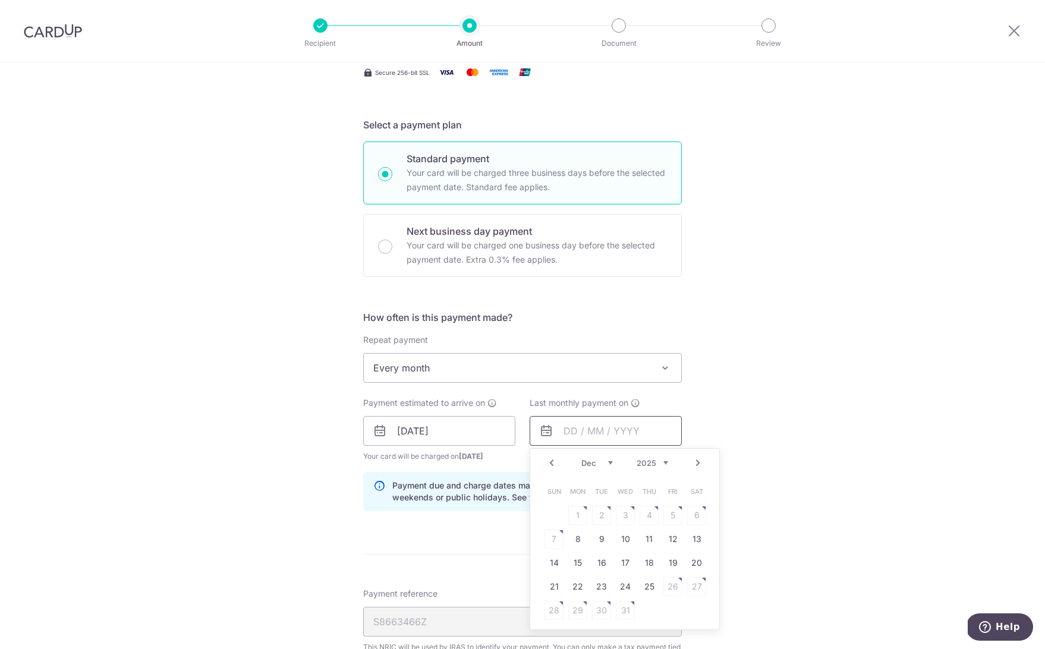
scroll to position [314, 0]
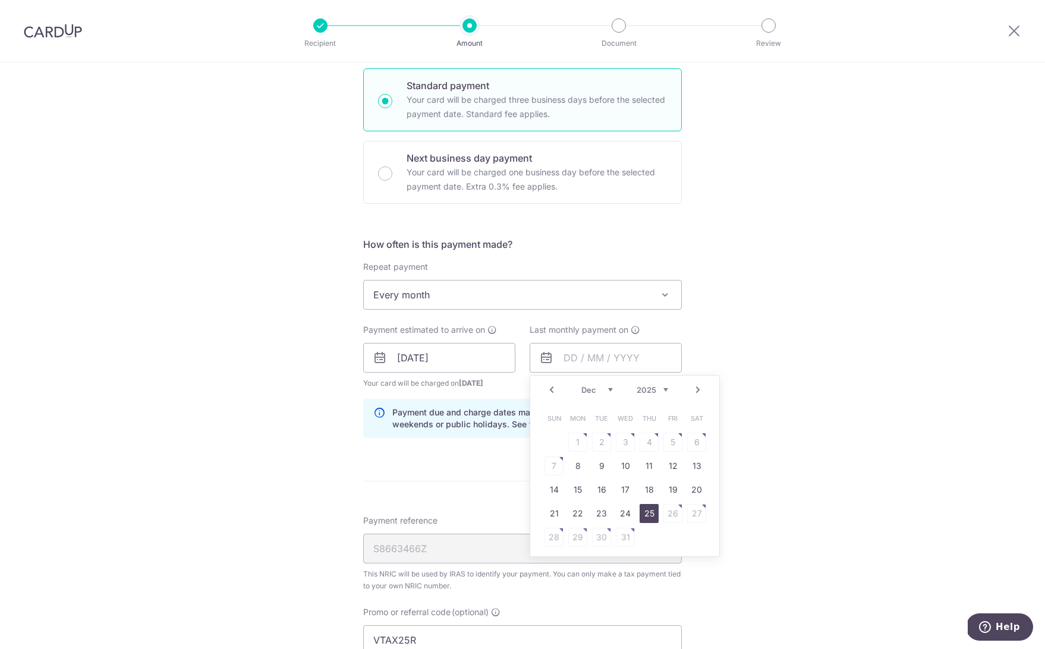
click at [647, 514] on link "25" at bounding box center [648, 513] width 19 height 19
type input "25/12/2025"
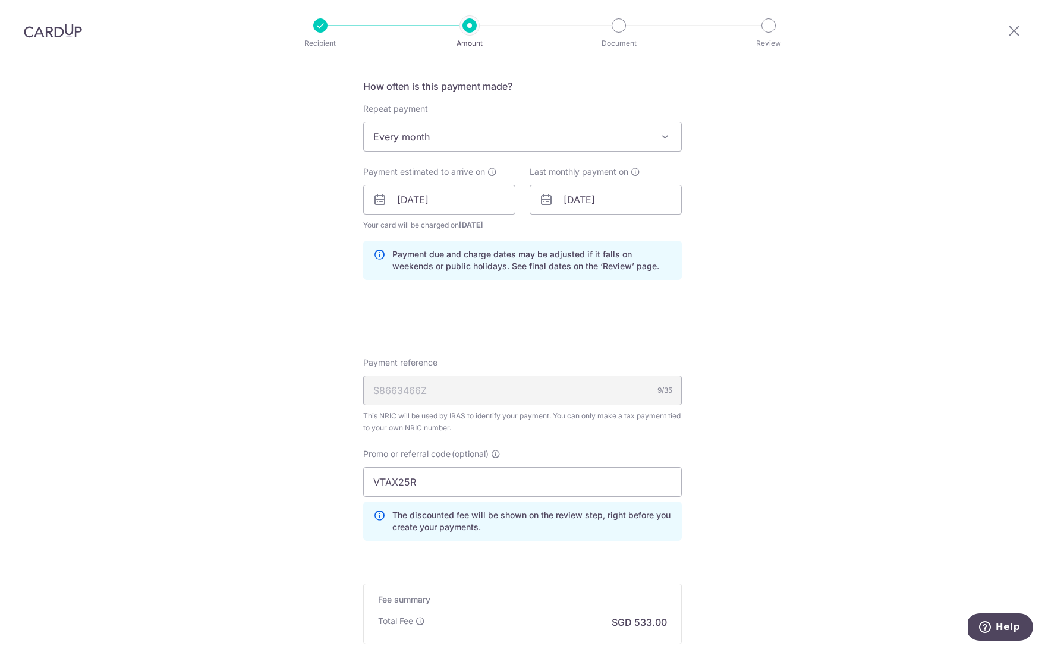
scroll to position [619, 0]
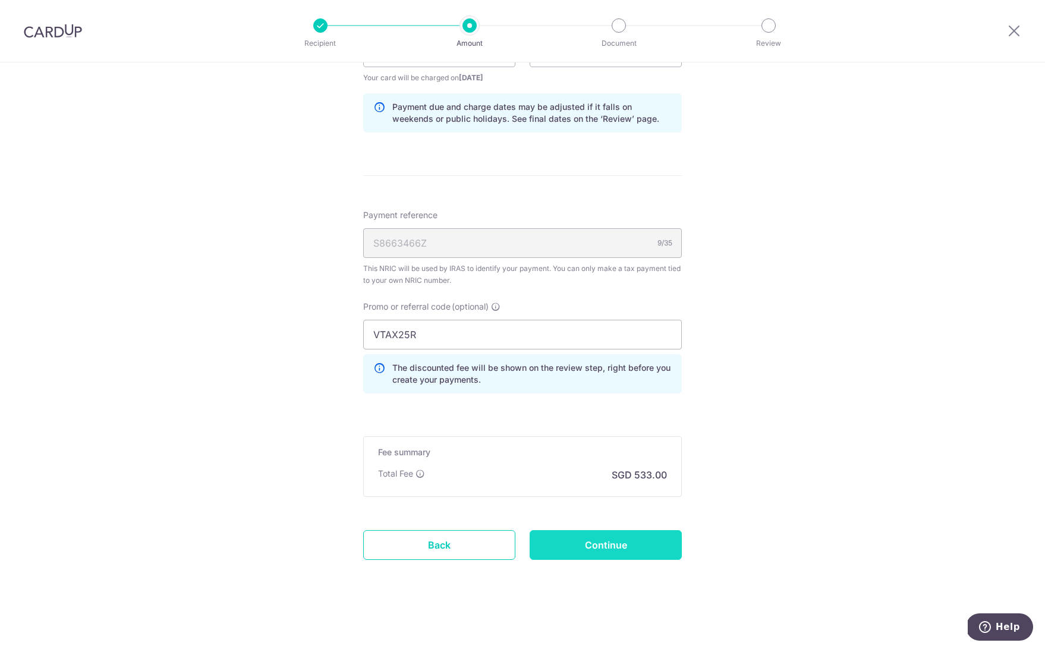
click at [624, 548] on input "Continue" at bounding box center [605, 545] width 152 height 30
type input "Update Schedule"
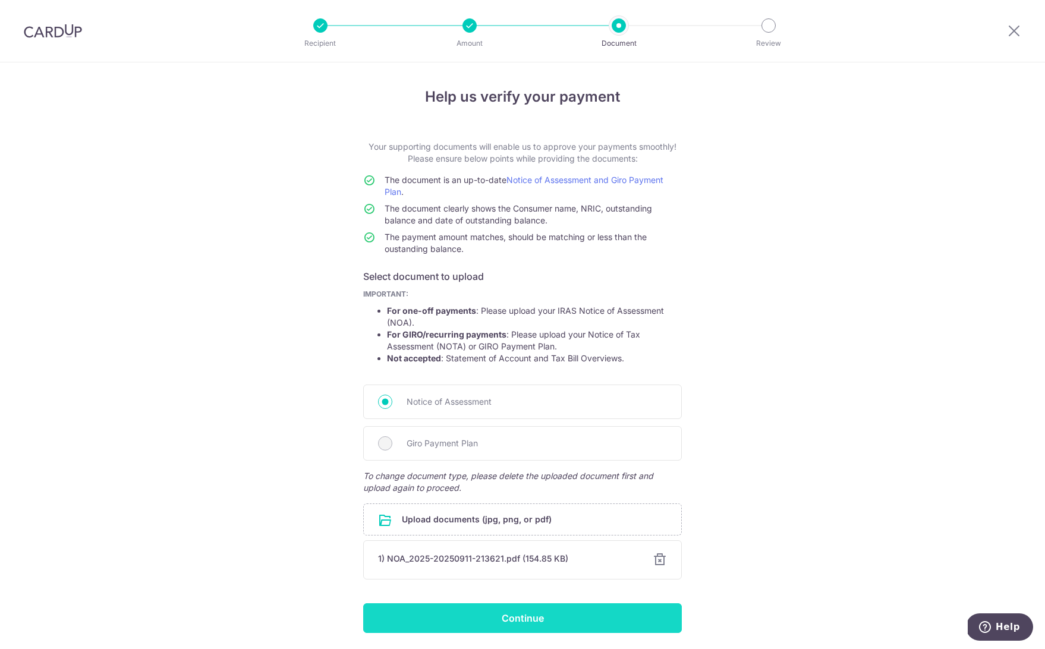
click at [542, 619] on input "Continue" at bounding box center [522, 618] width 318 height 30
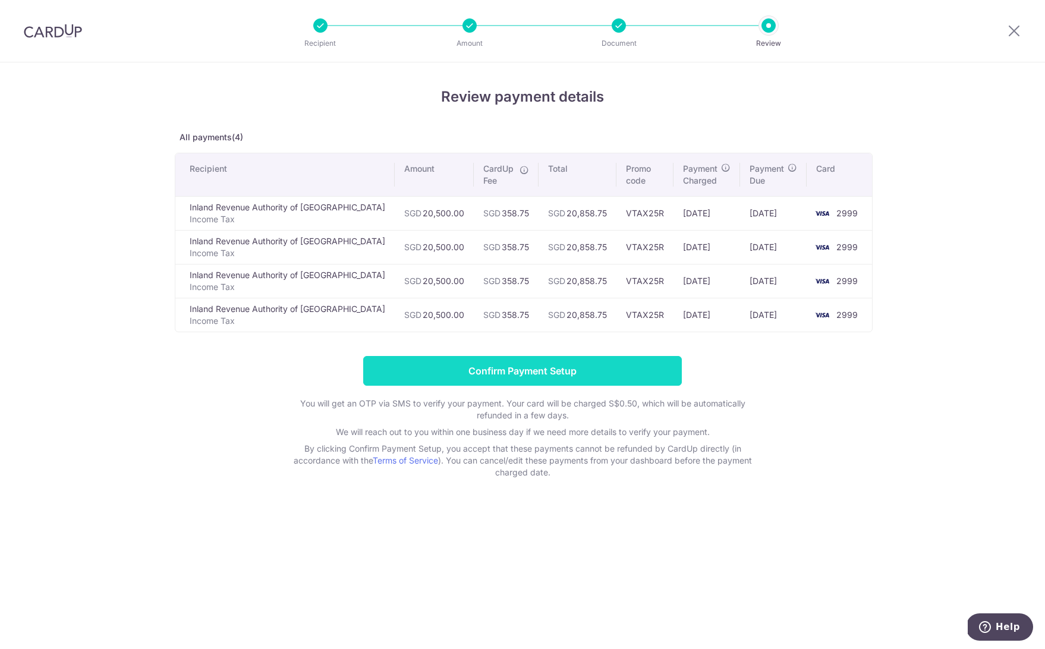
click at [535, 373] on input "Confirm Payment Setup" at bounding box center [522, 371] width 318 height 30
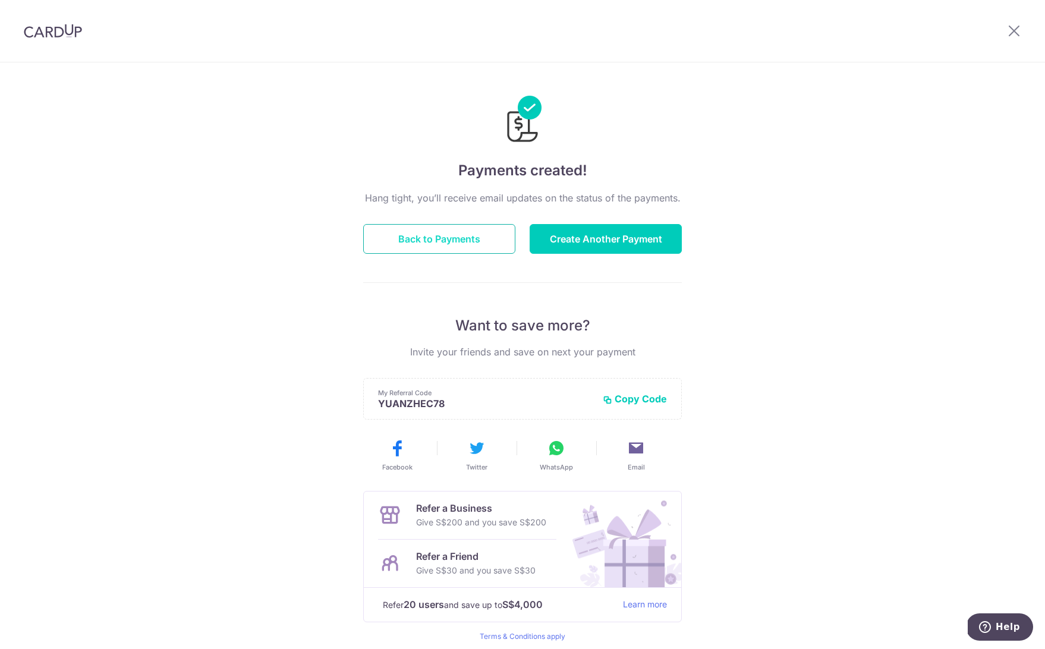
click at [422, 242] on button "Back to Payments" at bounding box center [439, 239] width 152 height 30
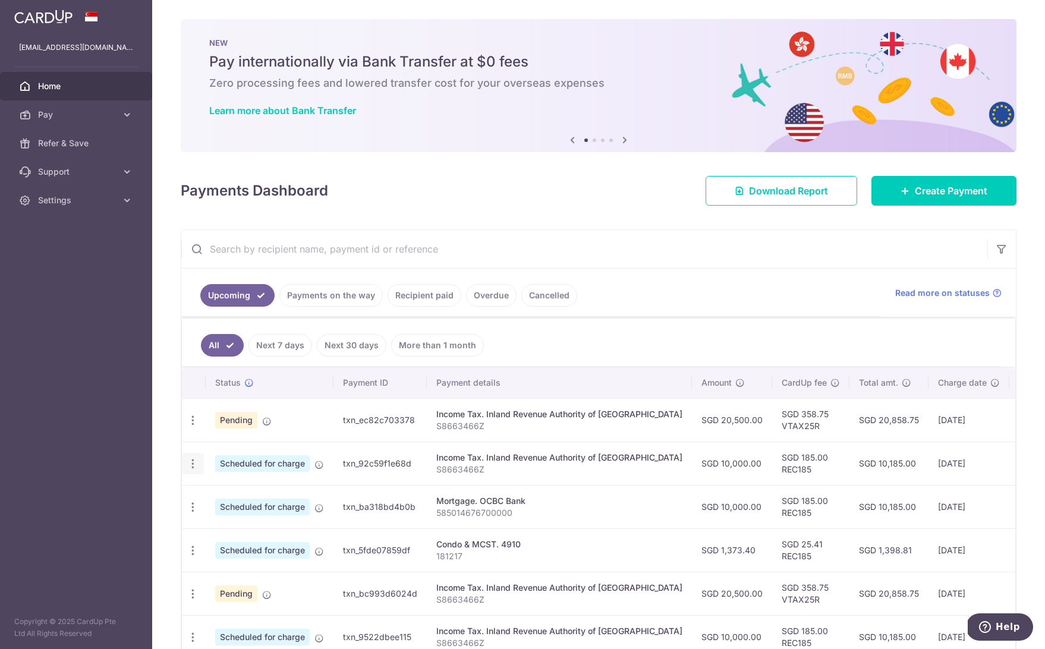
click at [194, 463] on icon "button" at bounding box center [193, 463] width 12 height 12
click at [265, 523] on span "Cancel payment" at bounding box center [256, 525] width 80 height 14
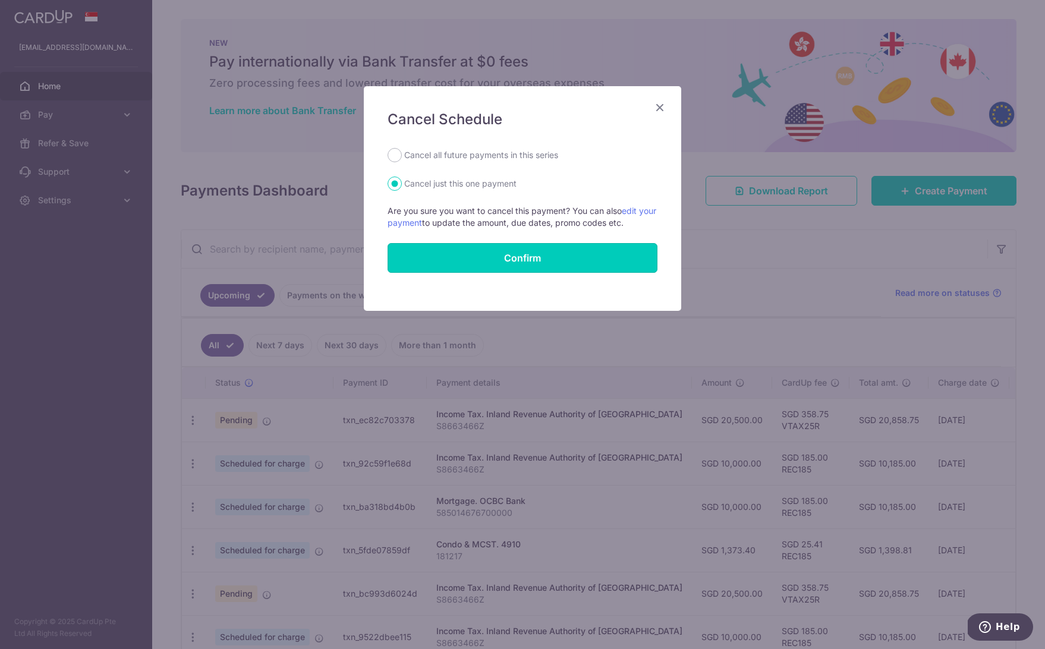
drag, startPoint x: 562, startPoint y: 257, endPoint x: 455, endPoint y: 152, distance: 150.0
click at [457, 151] on form "Cancel all future payments in this series Cancel just this one payment Are you …" at bounding box center [522, 210] width 270 height 125
click at [453, 153] on label "Cancel all future payments in this series" at bounding box center [481, 155] width 154 height 14
click at [402, 153] on input "Cancel all future payments in this series" at bounding box center [394, 155] width 14 height 14
radio input "true"
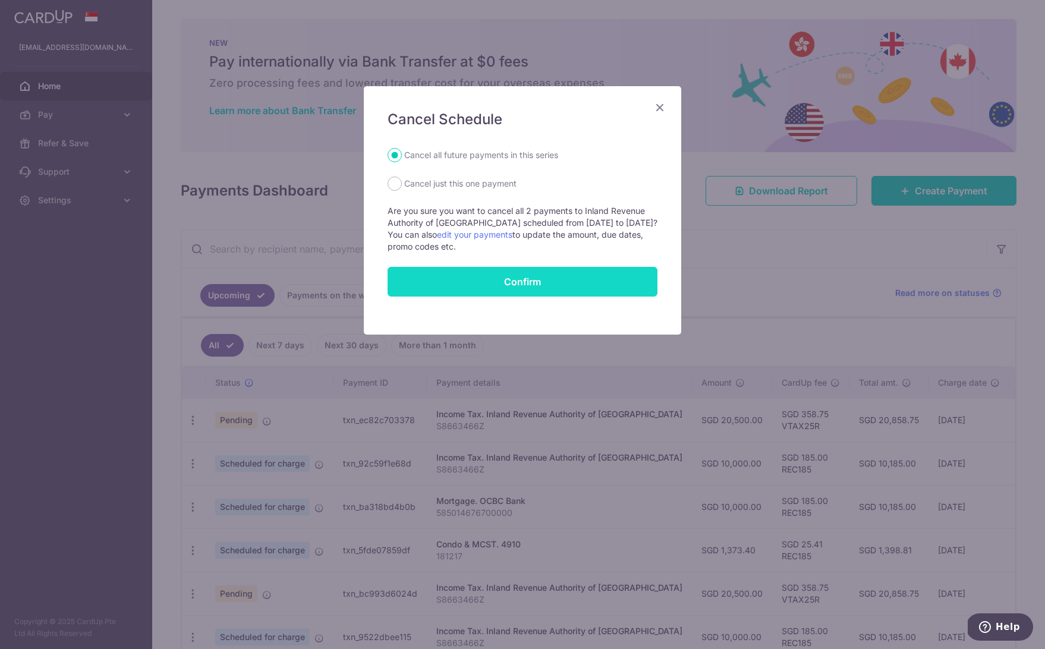
click at [494, 279] on button "Confirm" at bounding box center [522, 282] width 270 height 30
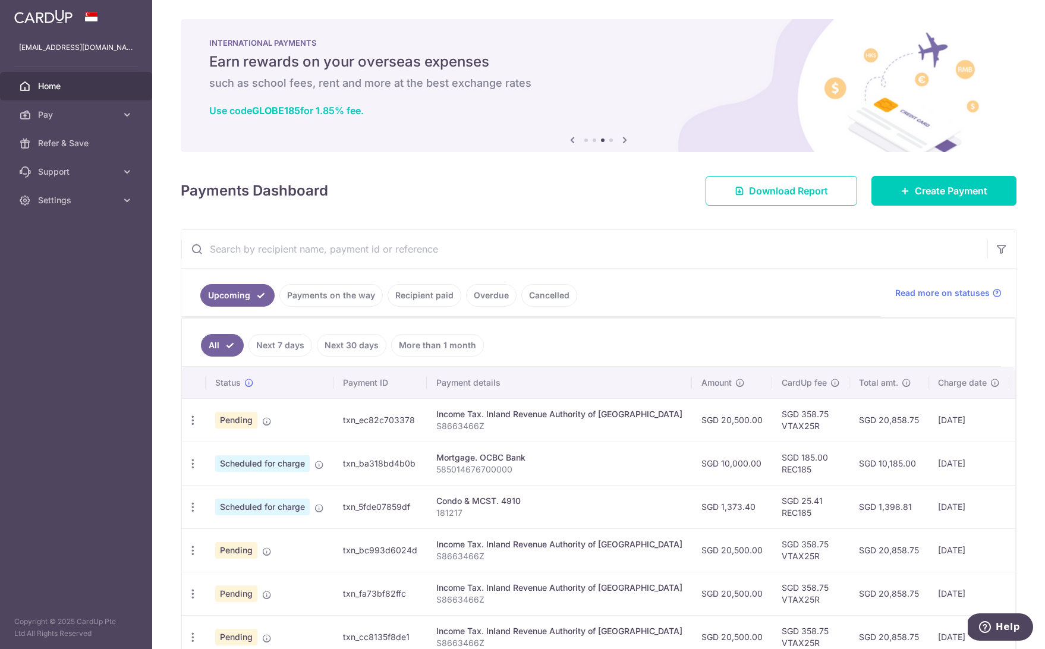
click at [51, 18] on img at bounding box center [43, 17] width 58 height 14
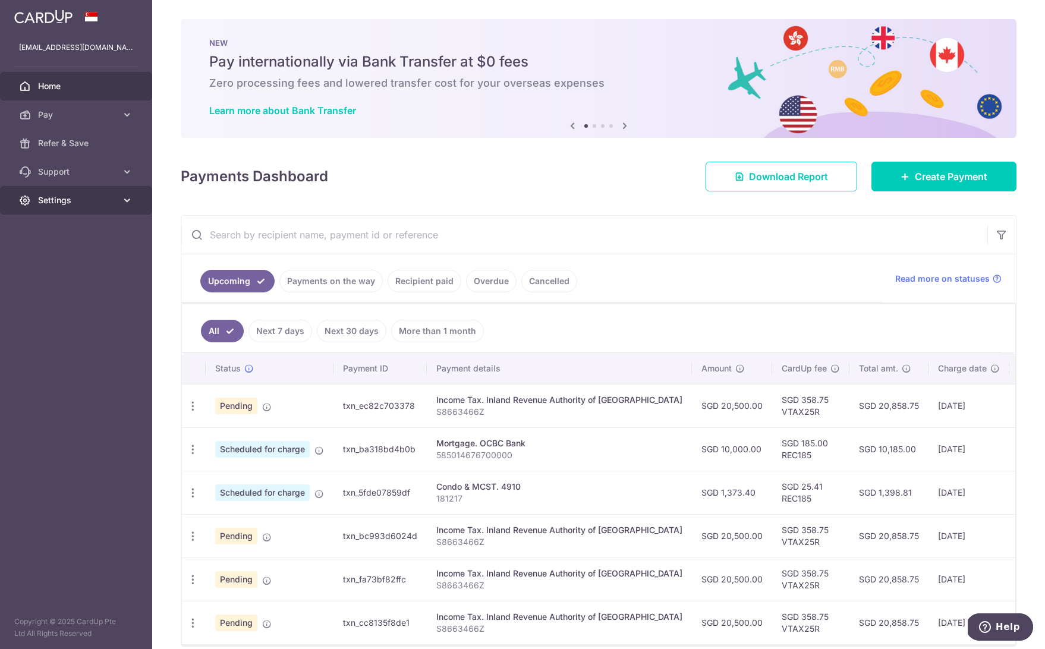
click at [71, 207] on link "Settings" at bounding box center [76, 200] width 152 height 29
click at [87, 262] on span "Logout" at bounding box center [77, 257] width 78 height 12
